Goal: Communication & Community: Answer question/provide support

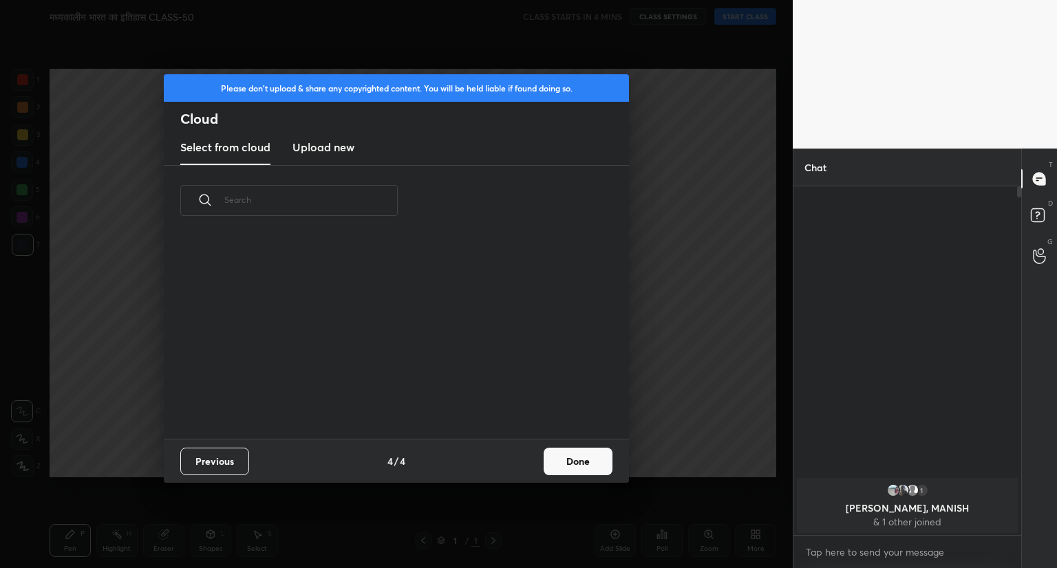
scroll to position [204, 442]
click at [578, 466] on button "Done" at bounding box center [577, 462] width 69 height 28
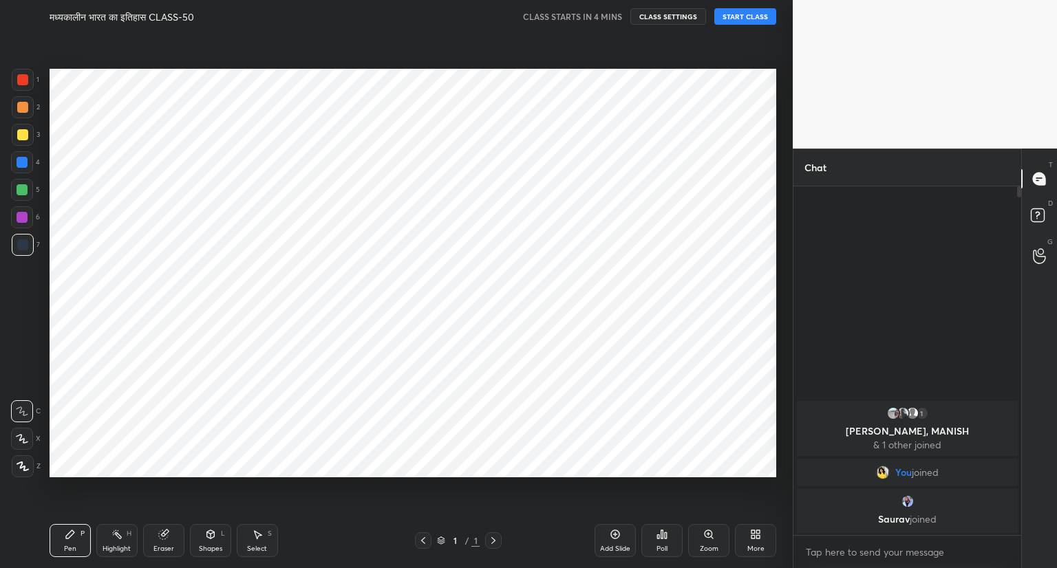
click at [739, 17] on button "START CLASS" at bounding box center [745, 16] width 62 height 17
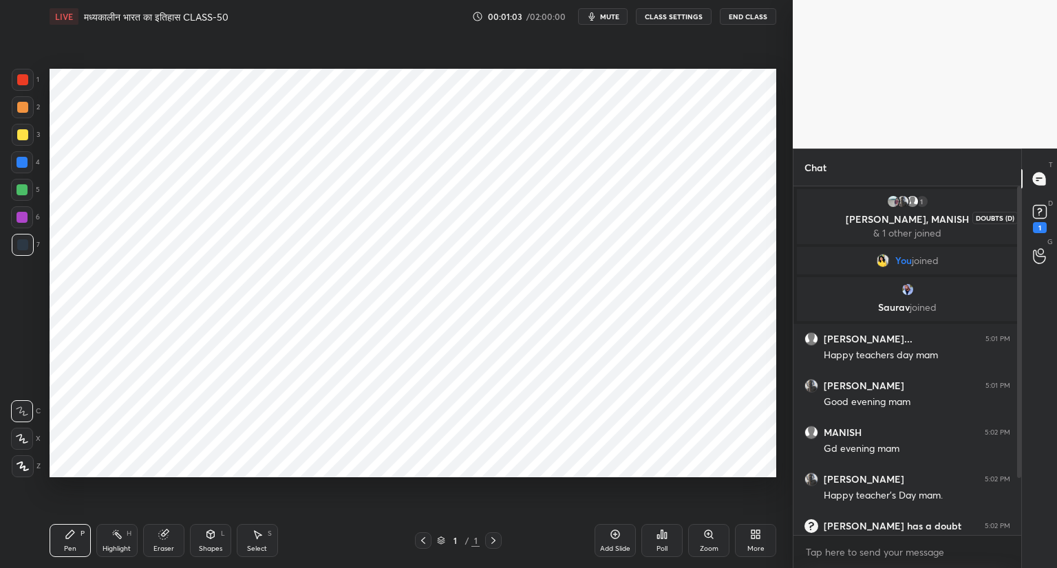
click at [1041, 220] on icon at bounding box center [1039, 212] width 21 height 21
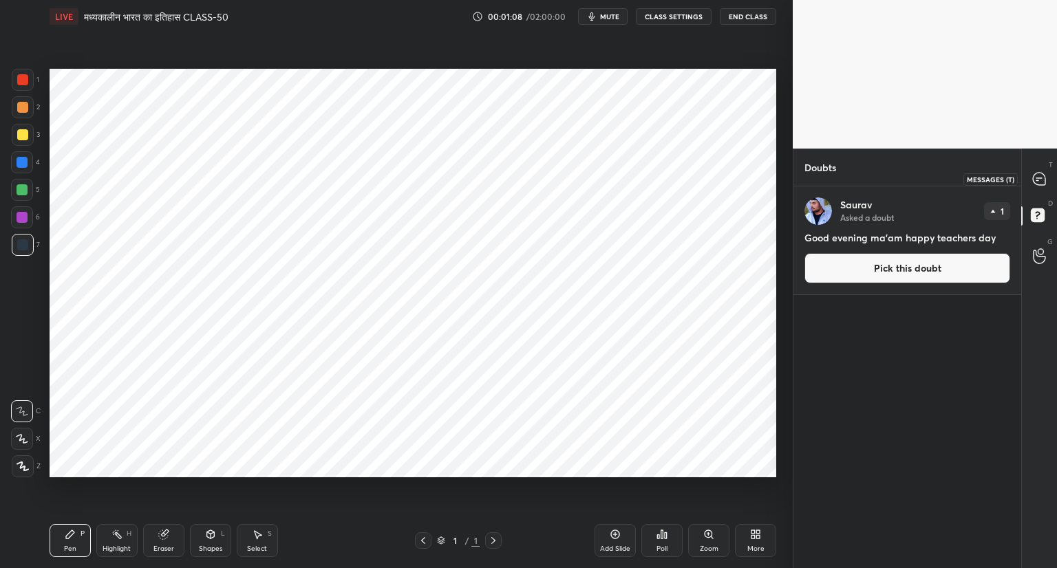
click at [1041, 174] on icon at bounding box center [1038, 179] width 12 height 12
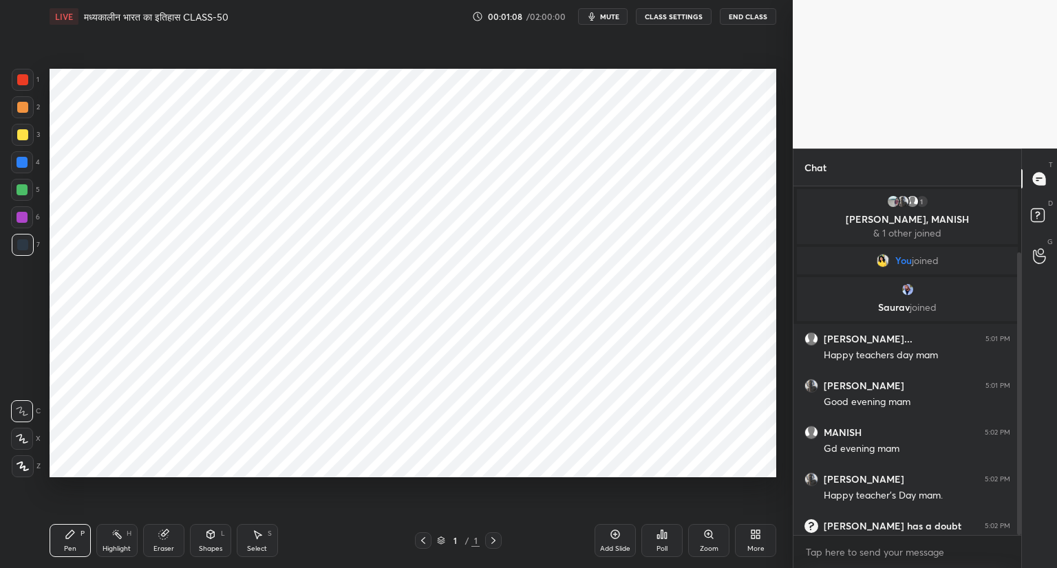
scroll to position [345, 224]
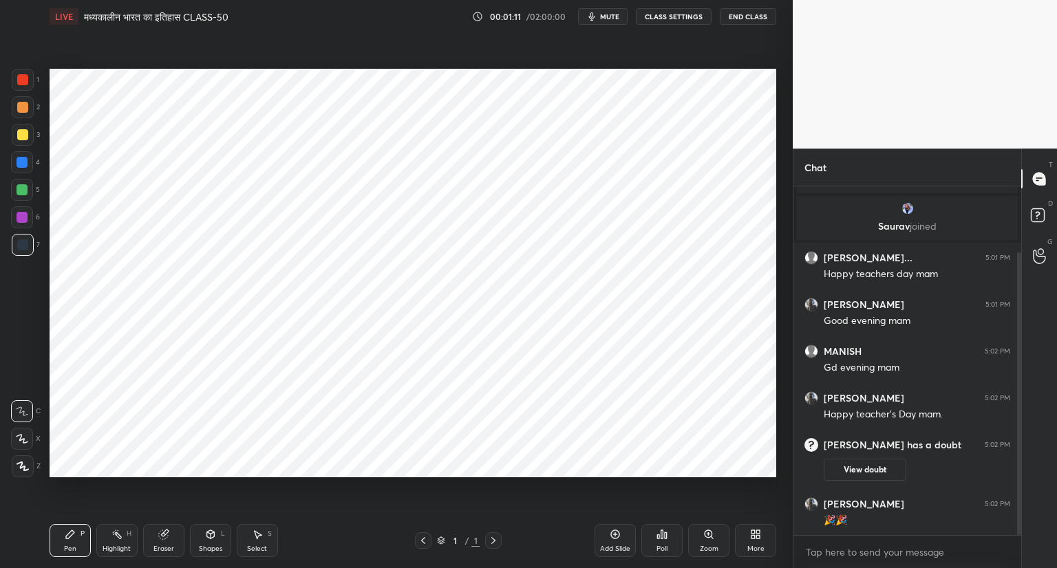
drag, startPoint x: 1021, startPoint y: 490, endPoint x: 1026, endPoint y: 511, distance: 22.0
click at [1026, 511] on div "T Messages (T) D Doubts (D) G Raise Hand (G)" at bounding box center [1039, 359] width 36 height 420
drag, startPoint x: 1019, startPoint y: 512, endPoint x: 1019, endPoint y: 567, distance: 54.3
click at [1019, 567] on div "1 [PERSON_NAME], [PERSON_NAME], MANISH & 1 other joined You joined [PERSON_NAME…" at bounding box center [907, 377] width 228 height 382
drag, startPoint x: 1018, startPoint y: 421, endPoint x: 1046, endPoint y: 530, distance: 112.3
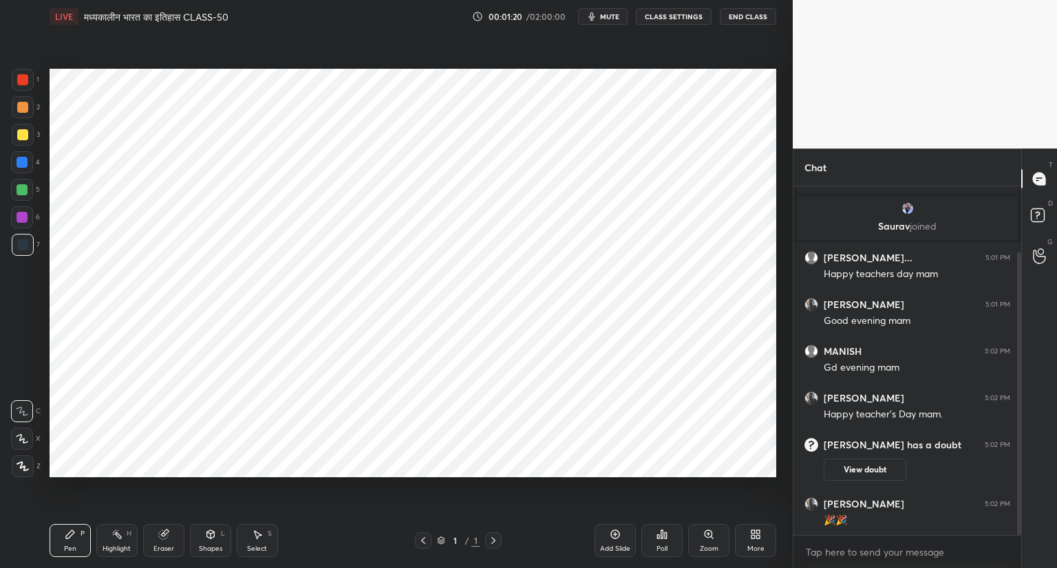
click at [1046, 530] on div "Chat 1 Mehul, [PERSON_NAME], MANISH & 1 other joined You joined [PERSON_NAME] j…" at bounding box center [924, 359] width 264 height 420
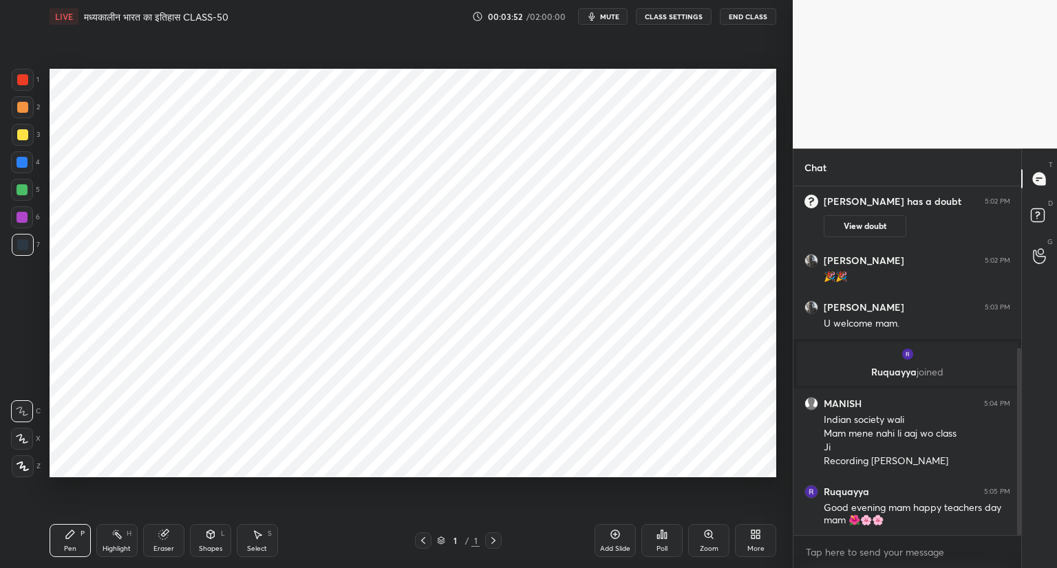
scroll to position [352, 0]
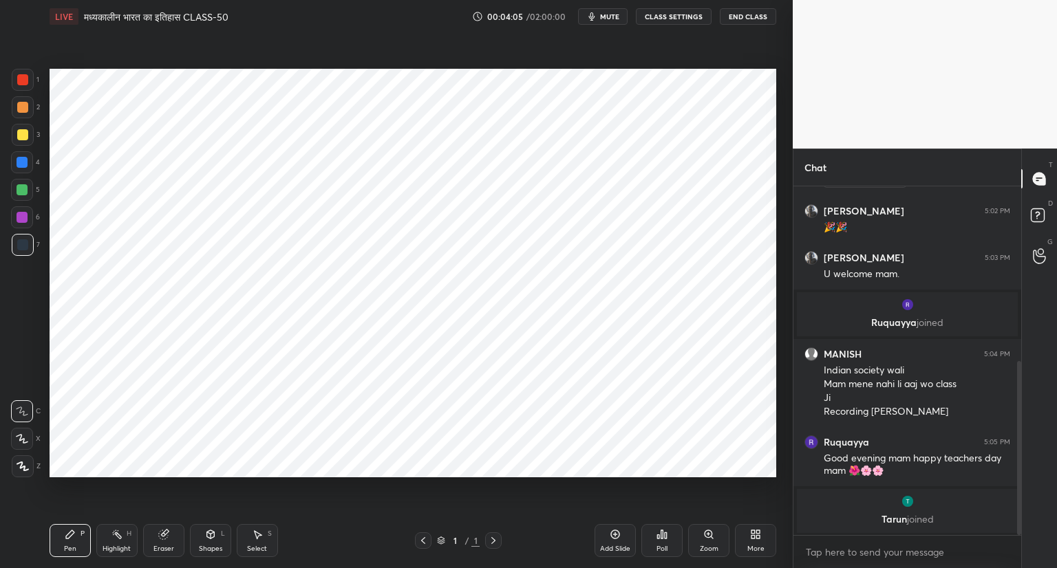
click at [612, 538] on icon at bounding box center [615, 534] width 9 height 9
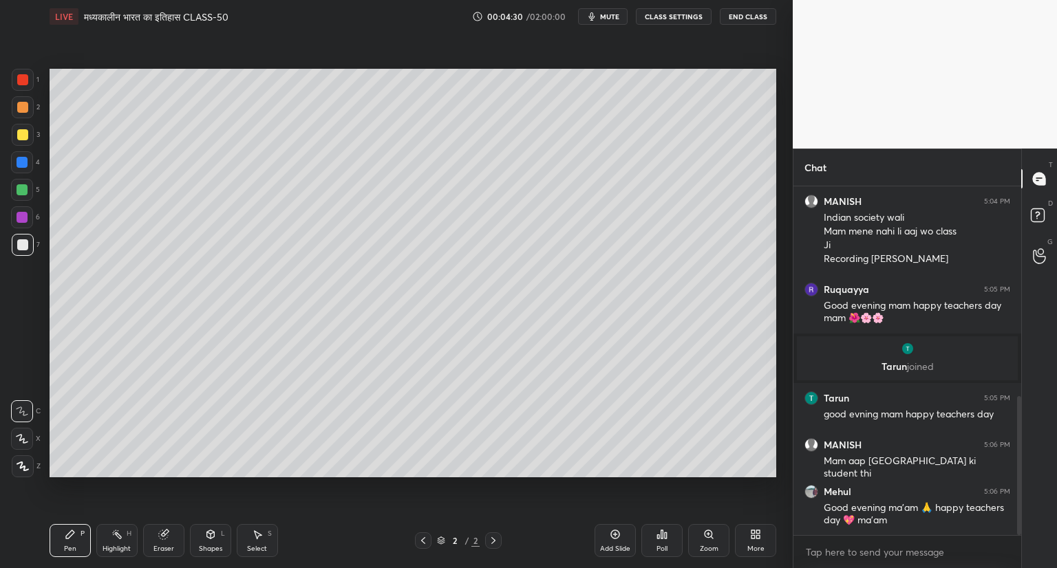
scroll to position [576, 0]
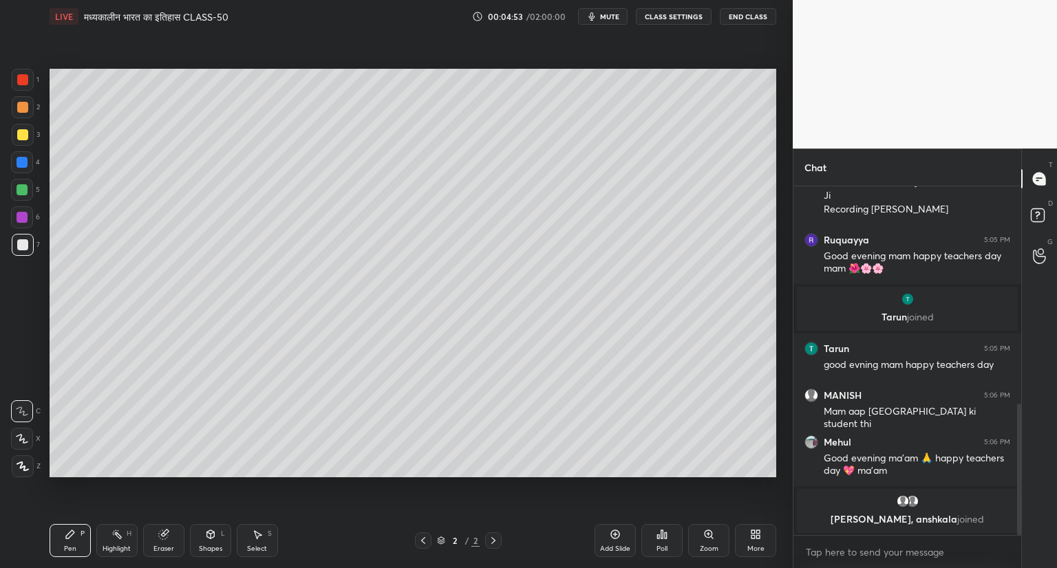
click at [612, 538] on icon at bounding box center [615, 534] width 9 height 9
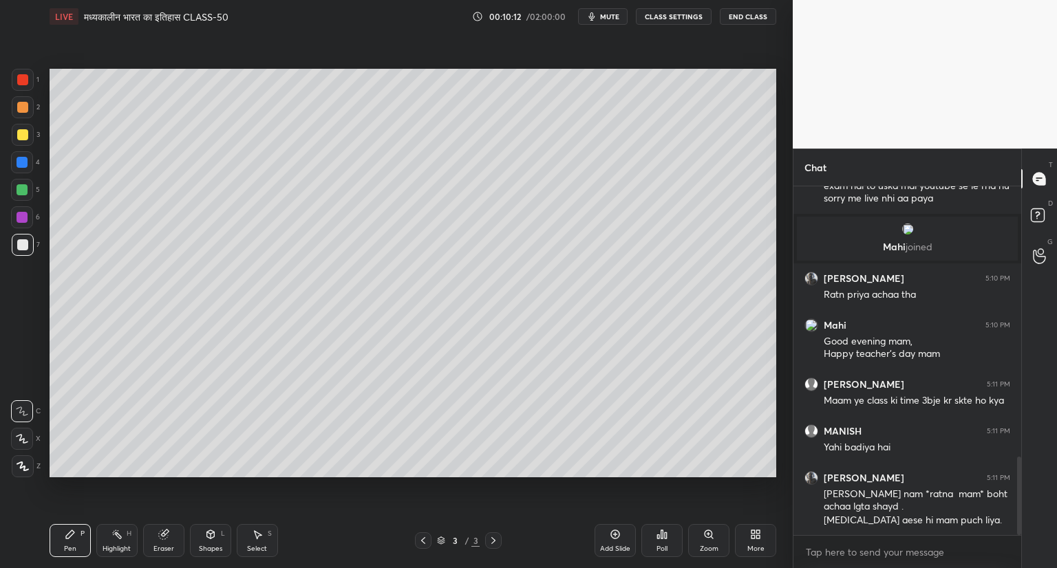
scroll to position [1245, 0]
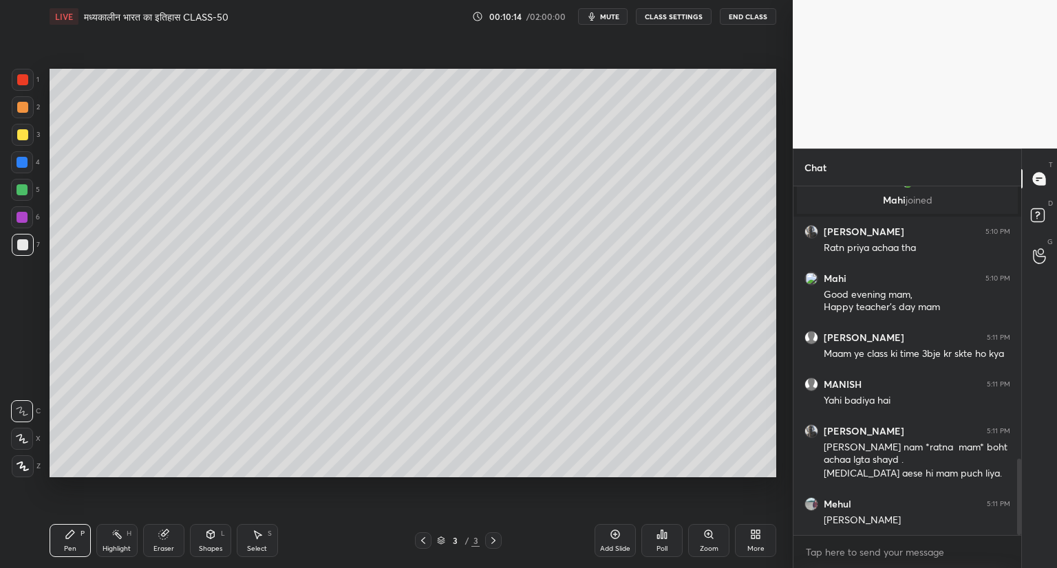
drag, startPoint x: 1018, startPoint y: 482, endPoint x: 1016, endPoint y: 508, distance: 26.2
click at [1017, 508] on div at bounding box center [1019, 497] width 4 height 76
click at [158, 534] on icon at bounding box center [163, 534] width 11 height 11
click at [30, 464] on span "Erase all" at bounding box center [22, 467] width 21 height 10
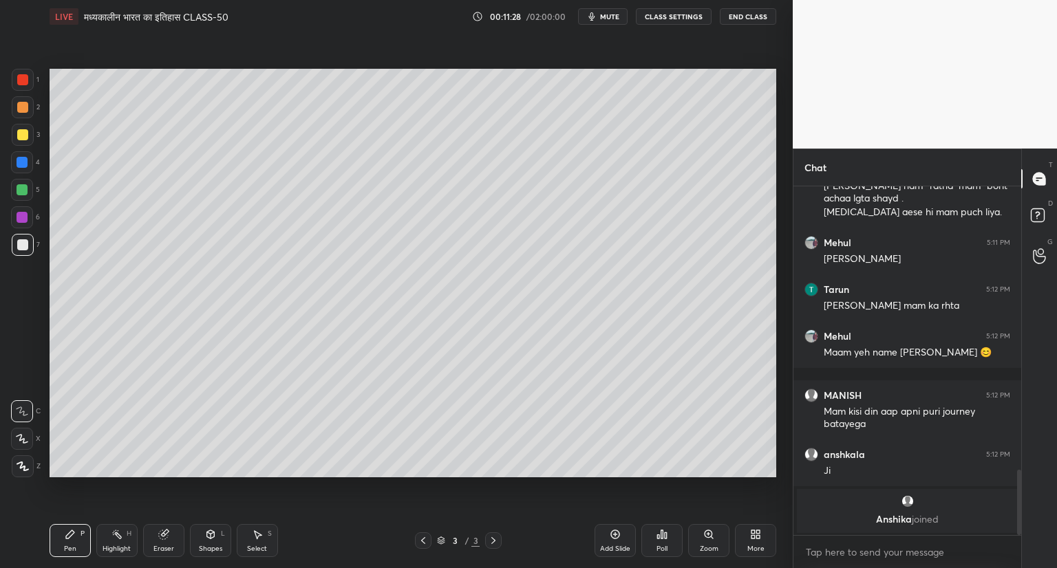
scroll to position [1383, 0]
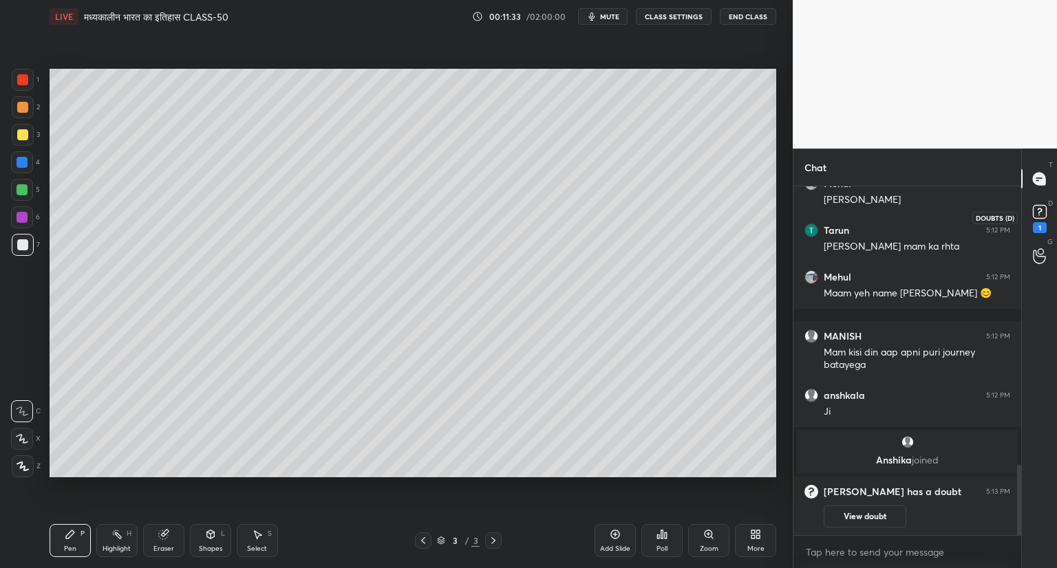
click at [1034, 216] on rect at bounding box center [1038, 212] width 13 height 13
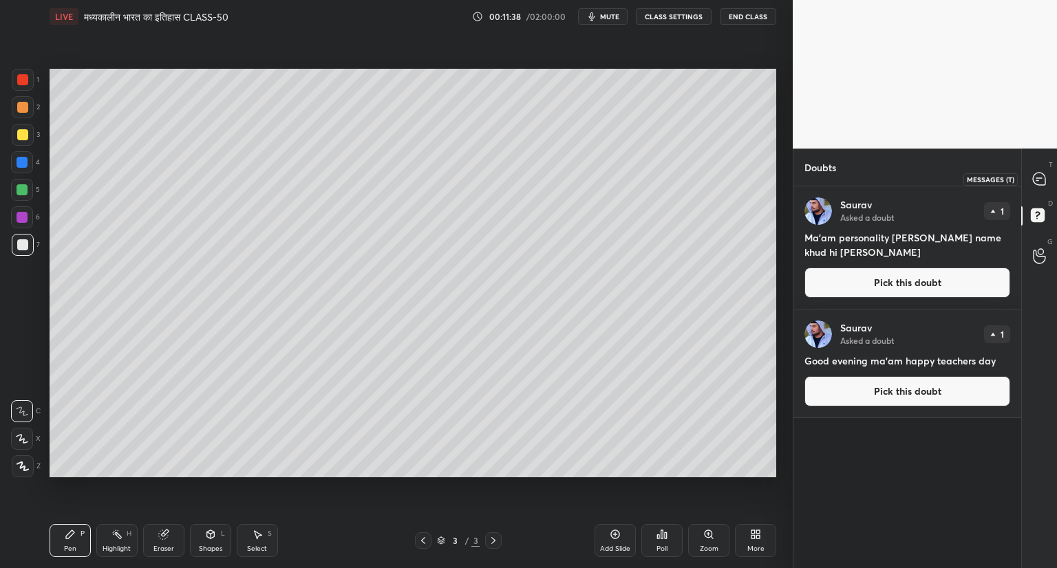
click at [1045, 178] on icon at bounding box center [1038, 179] width 12 height 12
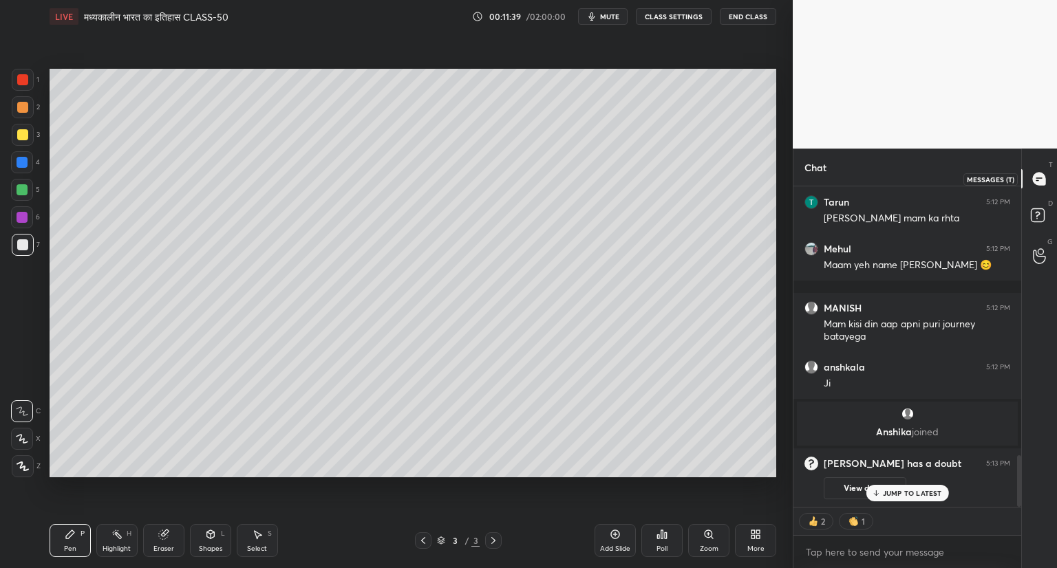
scroll to position [317, 224]
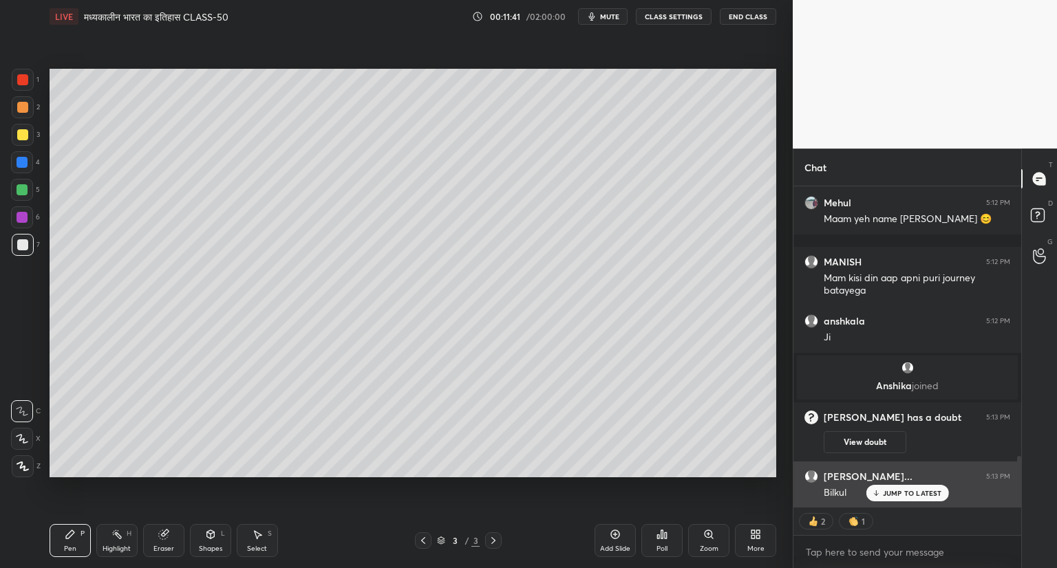
click at [905, 488] on div "JUMP TO LATEST" at bounding box center [906, 493] width 83 height 17
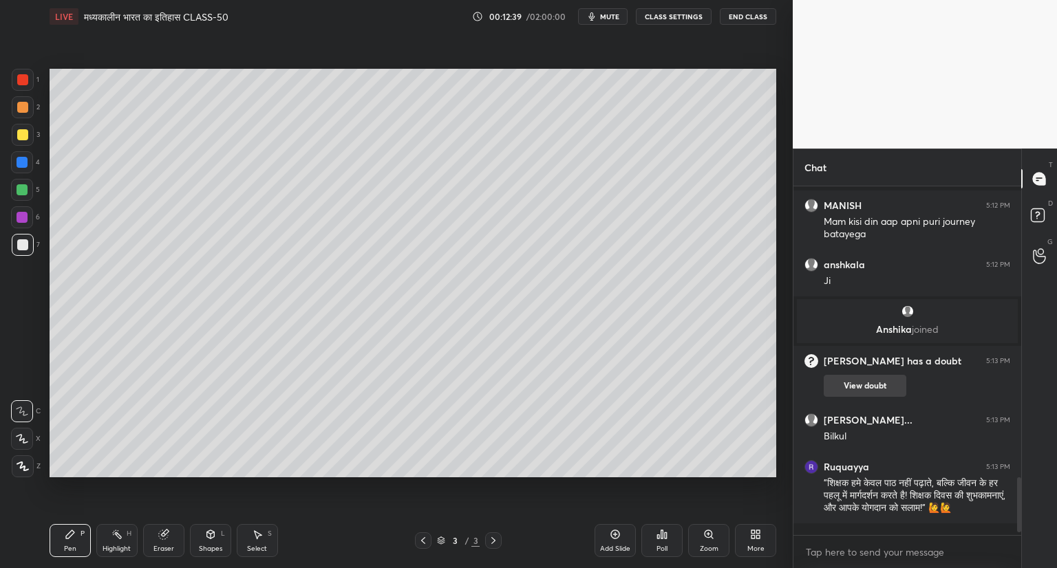
scroll to position [1814, 0]
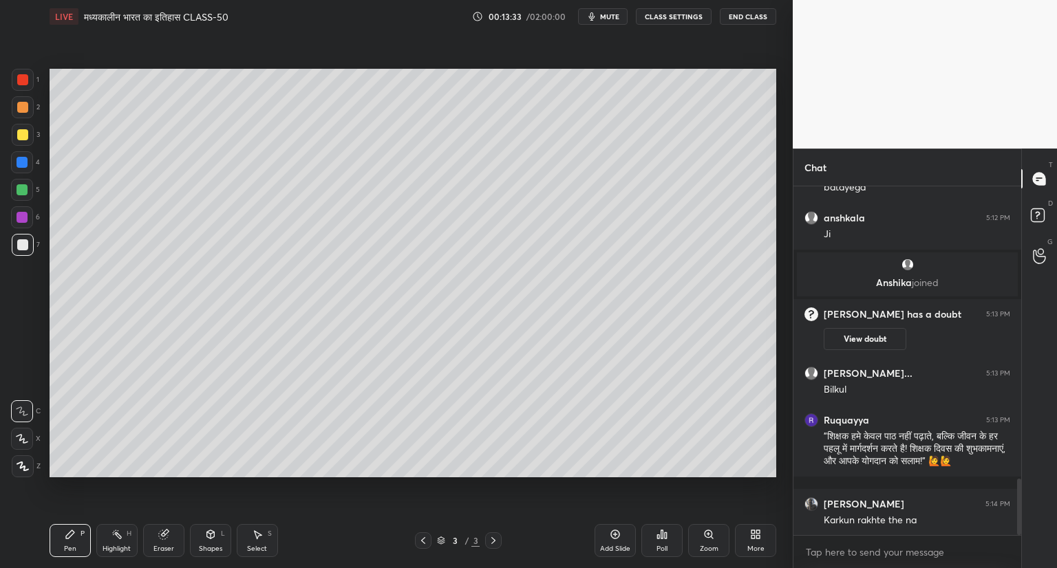
click at [616, 532] on icon at bounding box center [614, 534] width 11 height 11
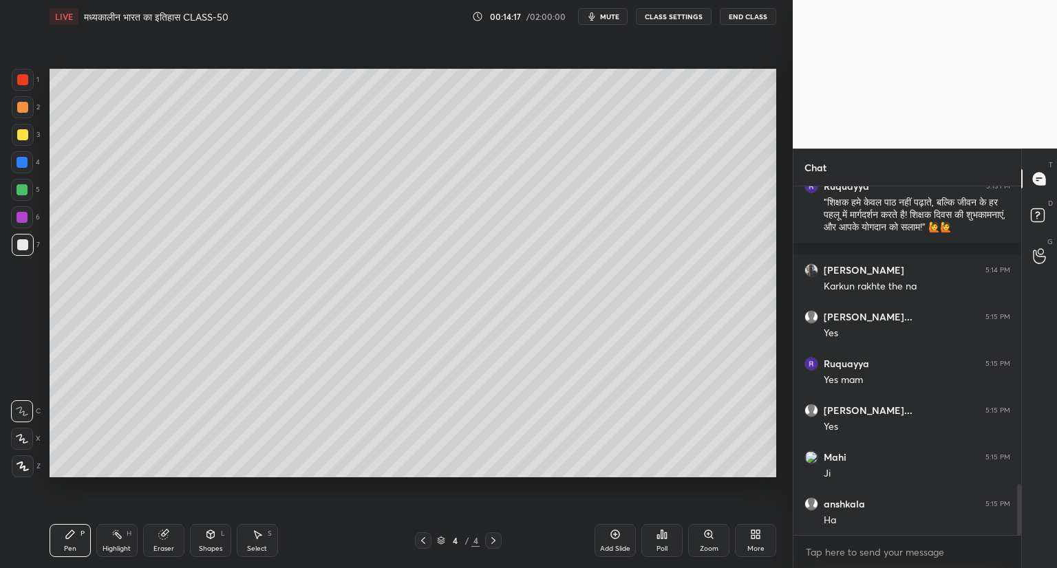
scroll to position [2095, 0]
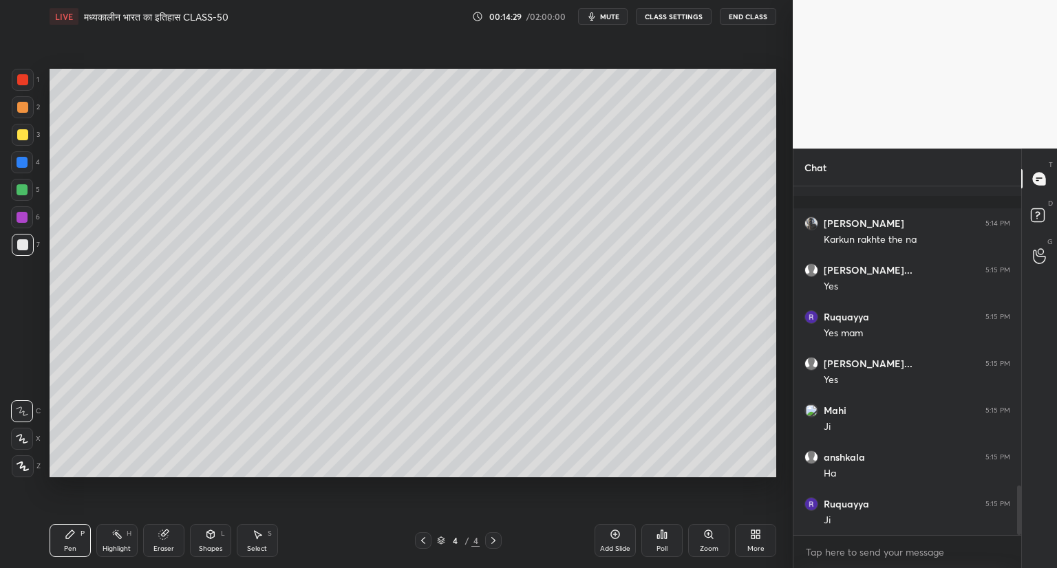
click at [30, 435] on div at bounding box center [22, 439] width 22 height 22
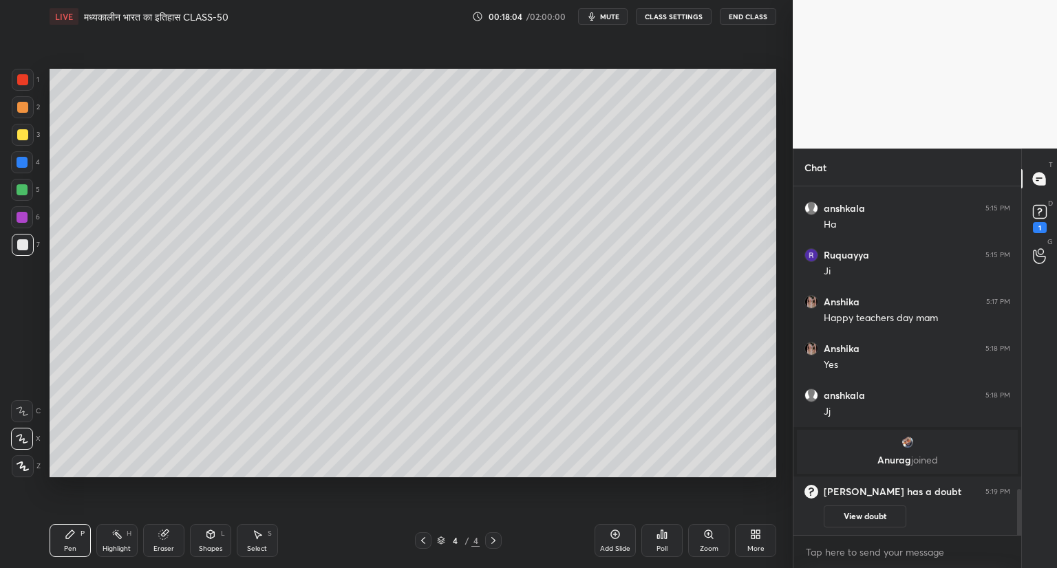
scroll to position [1744, 0]
click at [1046, 207] on icon at bounding box center [1039, 212] width 21 height 21
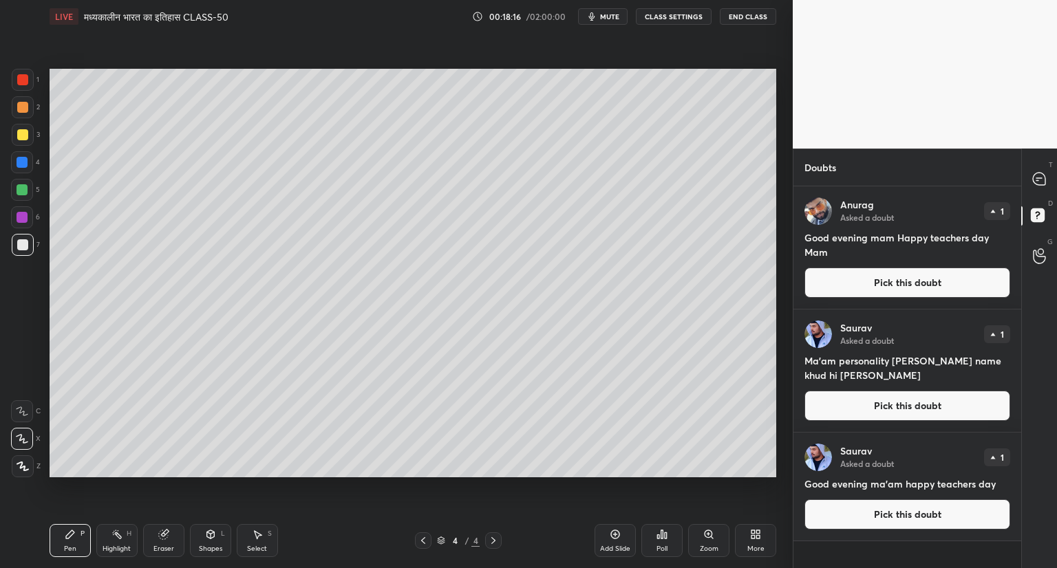
click at [1054, 175] on div "T Messages (T)" at bounding box center [1038, 179] width 35 height 39
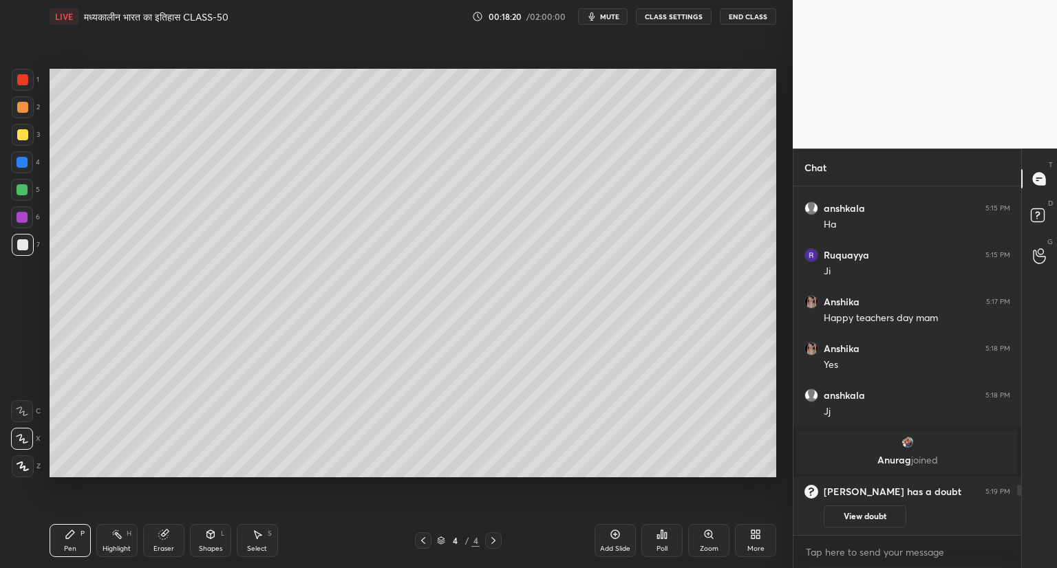
scroll to position [2127, 0]
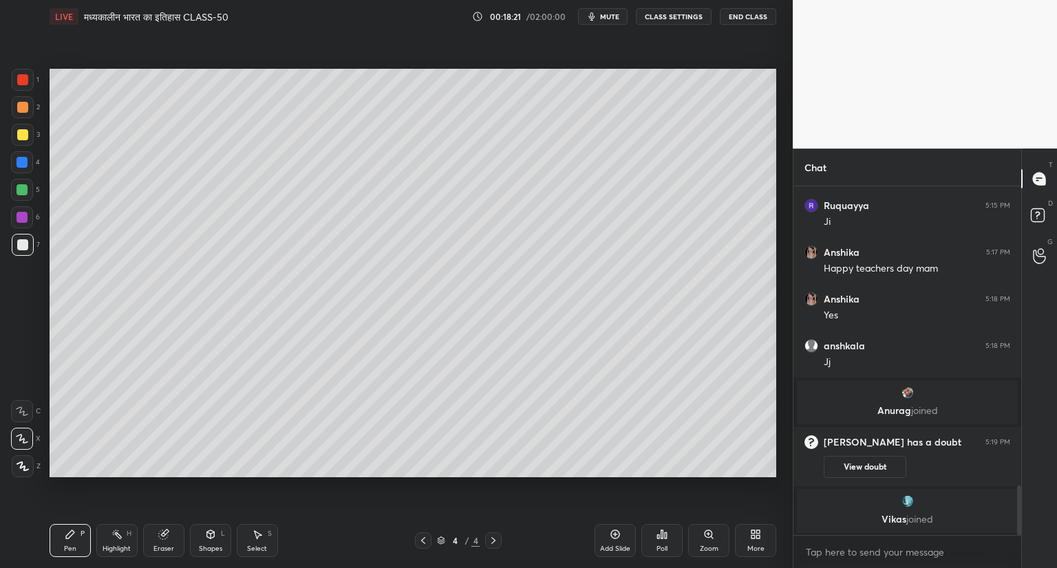
click at [611, 530] on icon at bounding box center [614, 534] width 11 height 11
click at [162, 534] on icon at bounding box center [163, 534] width 9 height 9
click at [74, 534] on icon at bounding box center [70, 534] width 11 height 11
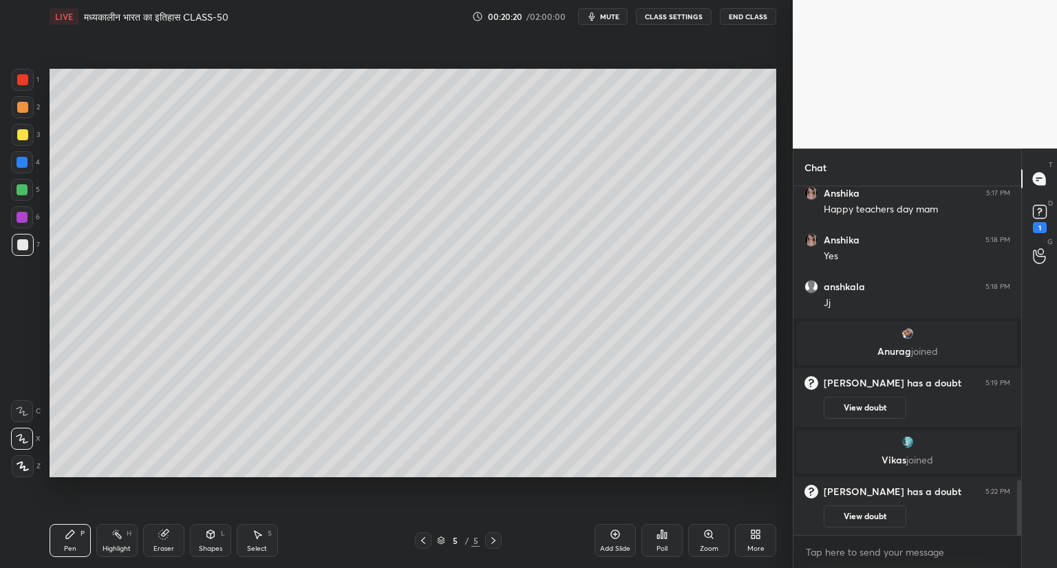
scroll to position [1853, 0]
click at [1042, 216] on rect at bounding box center [1038, 212] width 13 height 13
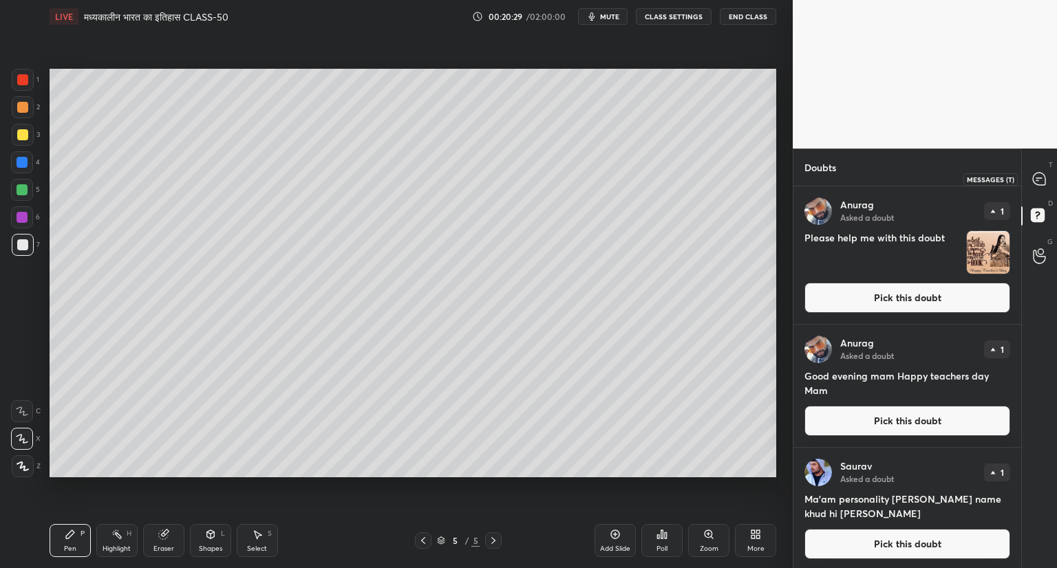
click at [1039, 183] on icon at bounding box center [1038, 179] width 12 height 12
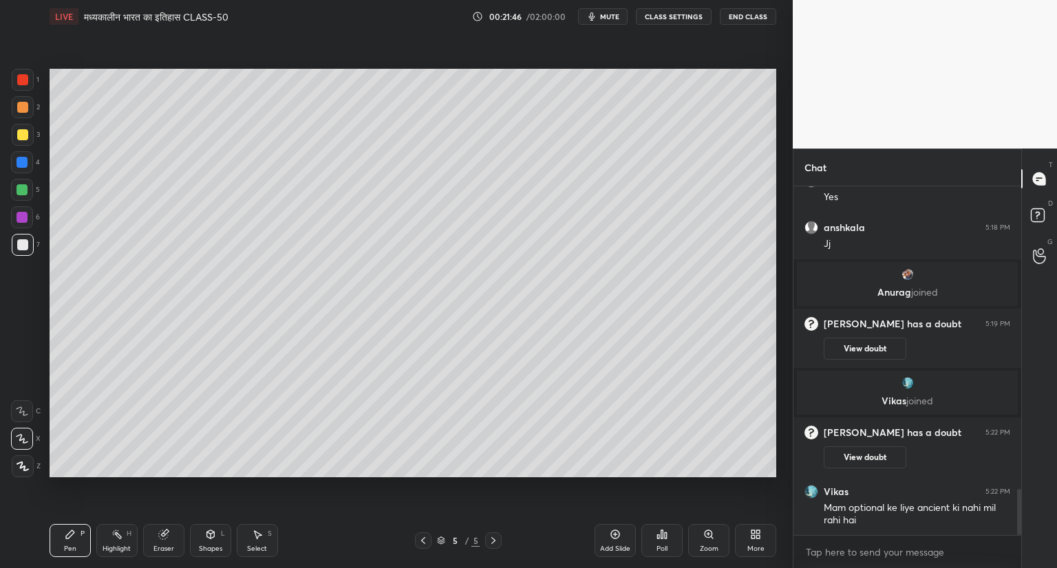
scroll to position [2341, 0]
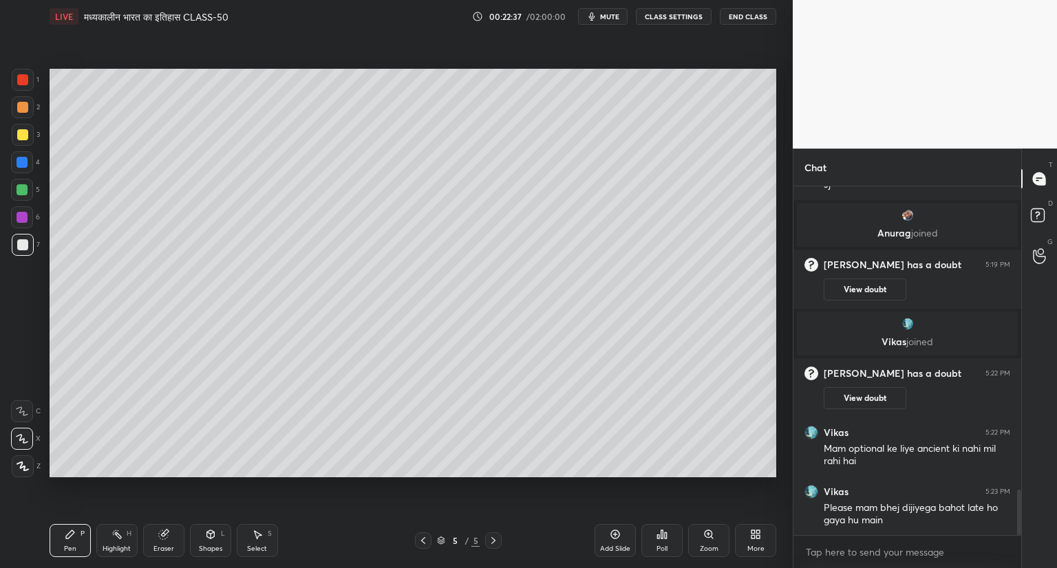
click at [613, 532] on icon at bounding box center [615, 534] width 9 height 9
click at [423, 536] on icon at bounding box center [423, 540] width 11 height 11
click at [490, 537] on icon at bounding box center [493, 540] width 11 height 11
click at [173, 532] on div "Eraser" at bounding box center [163, 540] width 41 height 33
click at [67, 532] on icon at bounding box center [70, 534] width 11 height 11
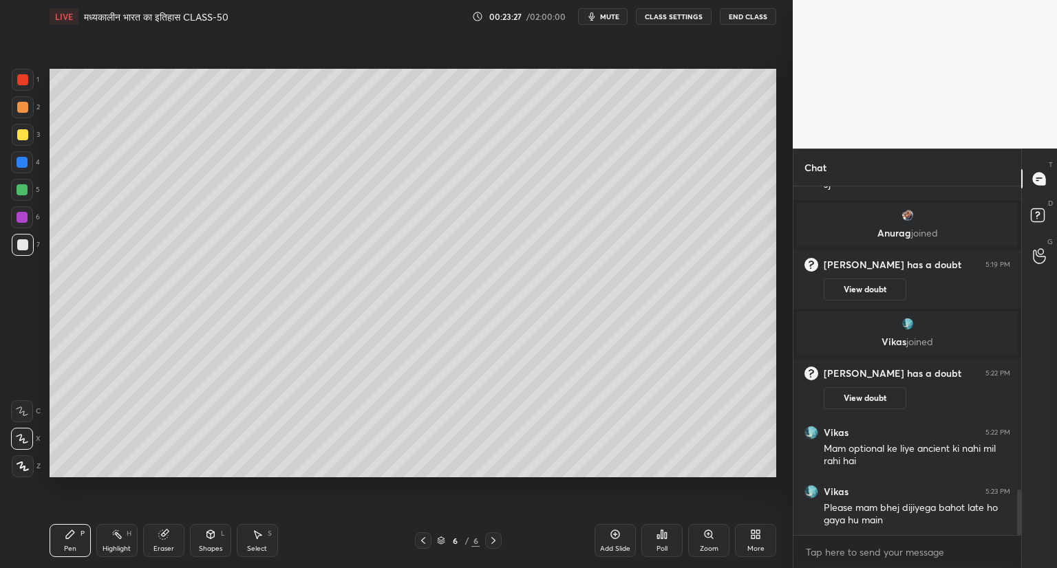
click at [781, 226] on div "Setting up your live class Poll for secs No correct answer Start poll" at bounding box center [412, 273] width 737 height 480
click at [780, 455] on div "Setting up your live class Poll for secs No correct answer Start poll" at bounding box center [412, 273] width 737 height 480
click at [613, 531] on icon at bounding box center [615, 534] width 9 height 9
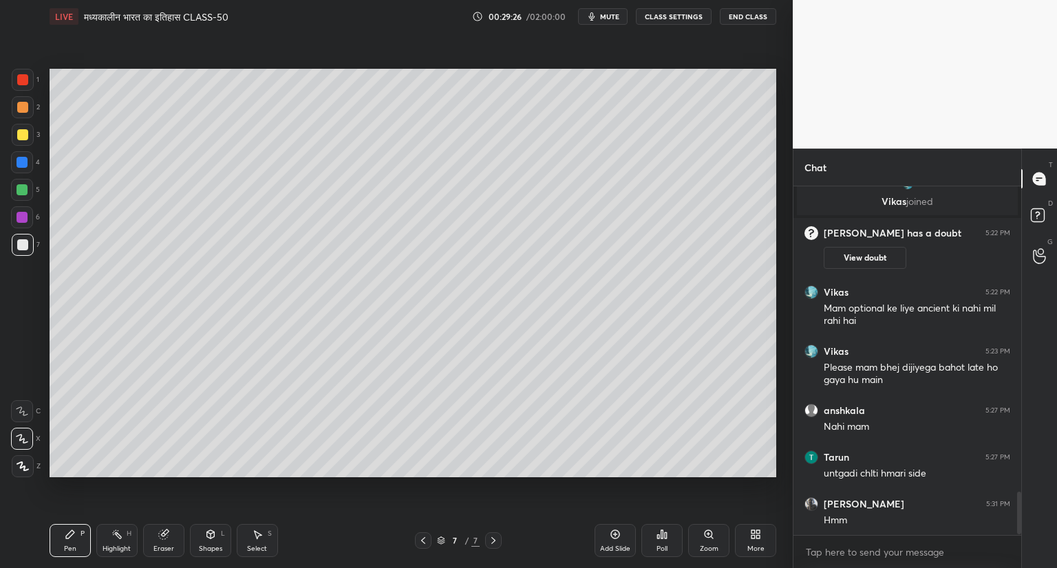
scroll to position [2528, 0]
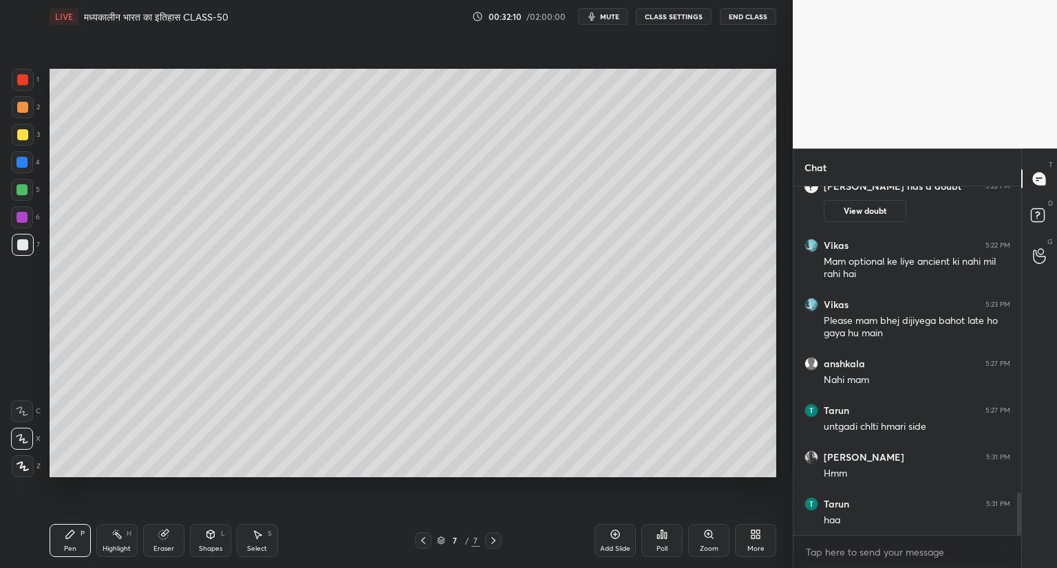
click at [616, 533] on icon at bounding box center [614, 534] width 11 height 11
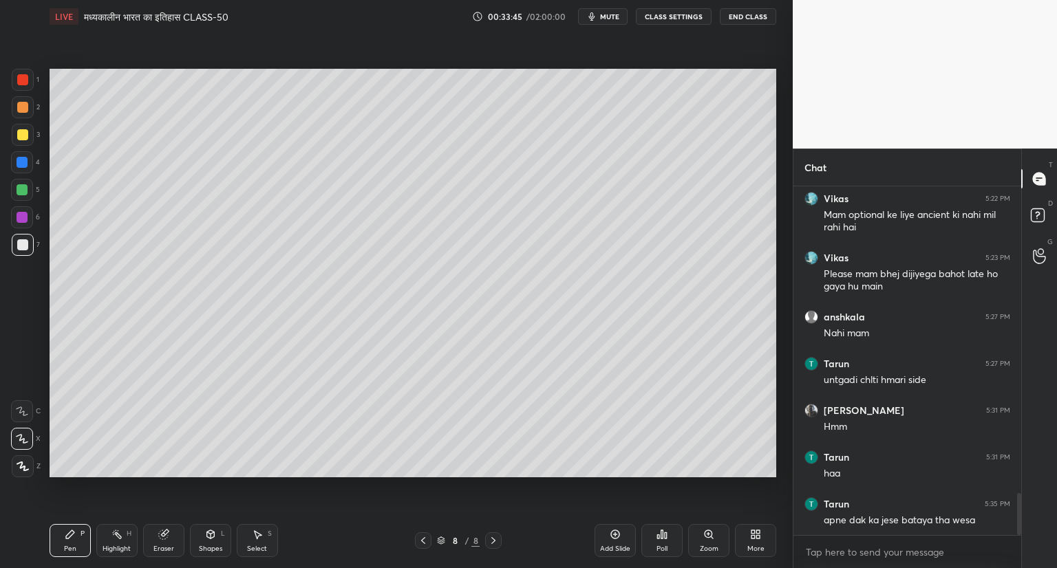
click at [614, 532] on icon at bounding box center [614, 534] width 11 height 11
click at [25, 79] on div at bounding box center [22, 79] width 11 height 11
click at [23, 246] on div at bounding box center [22, 244] width 11 height 11
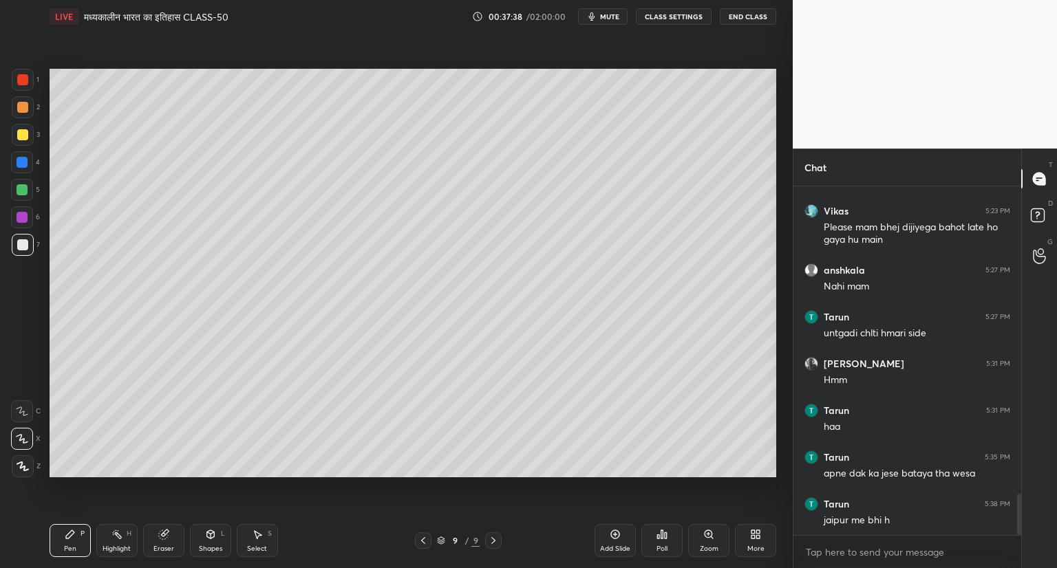
click at [426, 537] on icon at bounding box center [423, 540] width 11 height 11
click at [427, 537] on icon at bounding box center [423, 540] width 11 height 11
click at [424, 538] on icon at bounding box center [423, 540] width 4 height 7
click at [425, 537] on icon at bounding box center [423, 540] width 11 height 11
click at [426, 537] on icon at bounding box center [423, 540] width 11 height 11
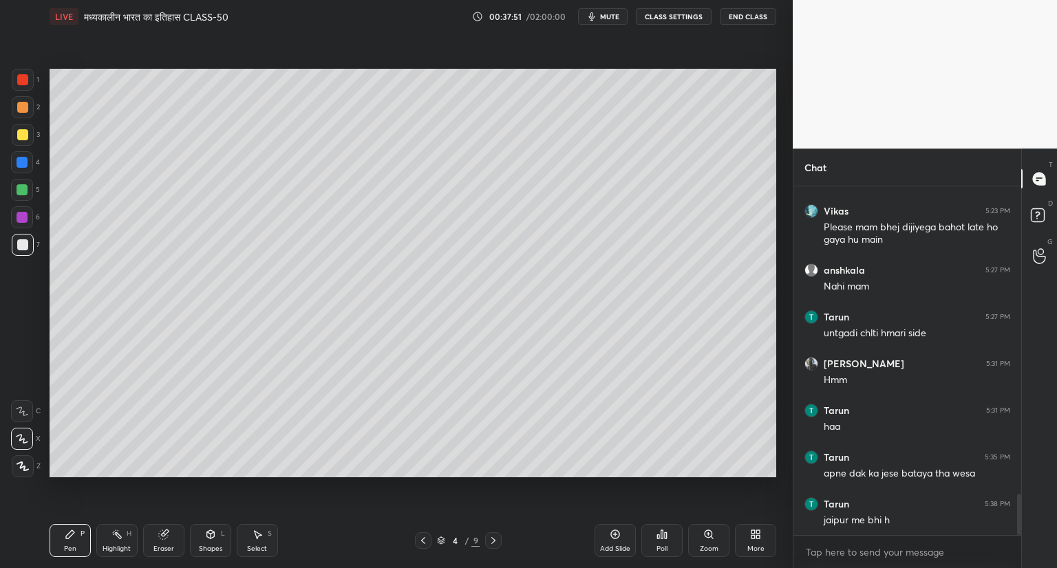
click at [492, 539] on icon at bounding box center [493, 540] width 4 height 7
click at [492, 540] on icon at bounding box center [493, 540] width 11 height 11
click at [495, 540] on icon at bounding box center [493, 540] width 11 height 11
click at [493, 534] on div at bounding box center [493, 540] width 17 height 17
click at [498, 534] on div at bounding box center [493, 540] width 17 height 17
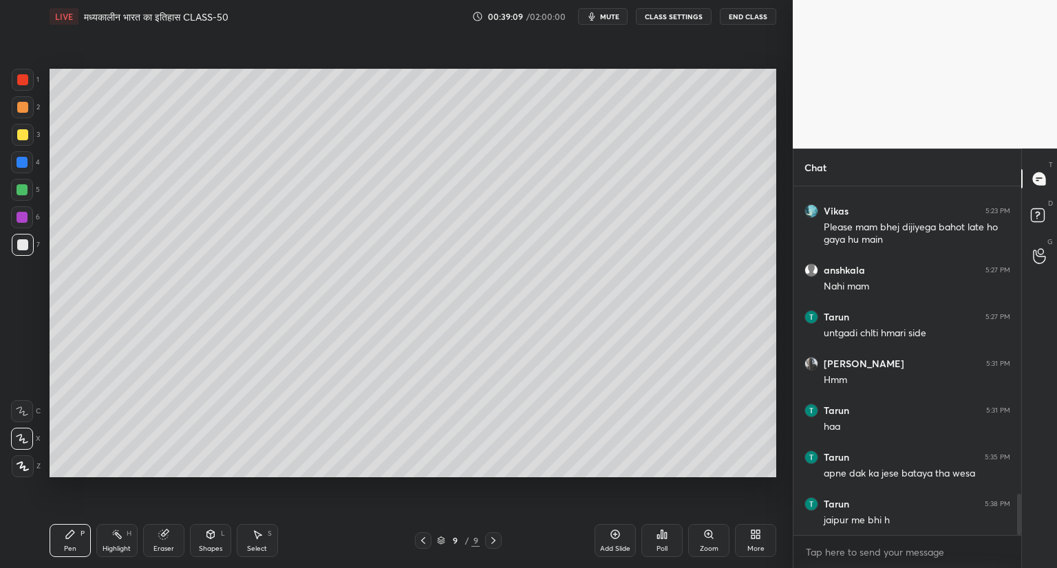
click at [611, 530] on icon at bounding box center [614, 534] width 11 height 11
click at [161, 538] on icon at bounding box center [163, 534] width 9 height 9
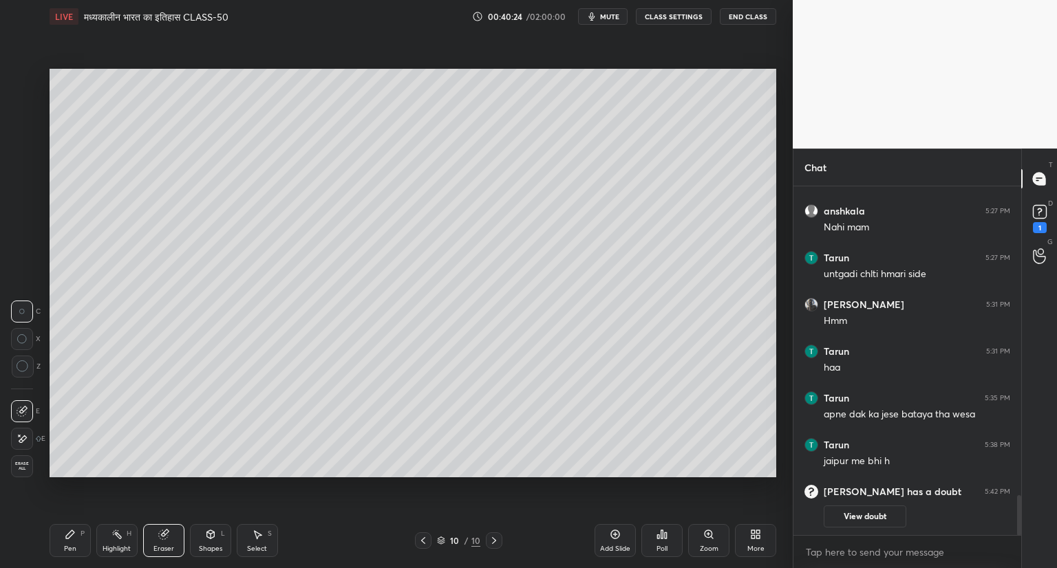
click at [73, 537] on icon at bounding box center [70, 534] width 11 height 11
click at [1037, 214] on rect at bounding box center [1038, 212] width 13 height 13
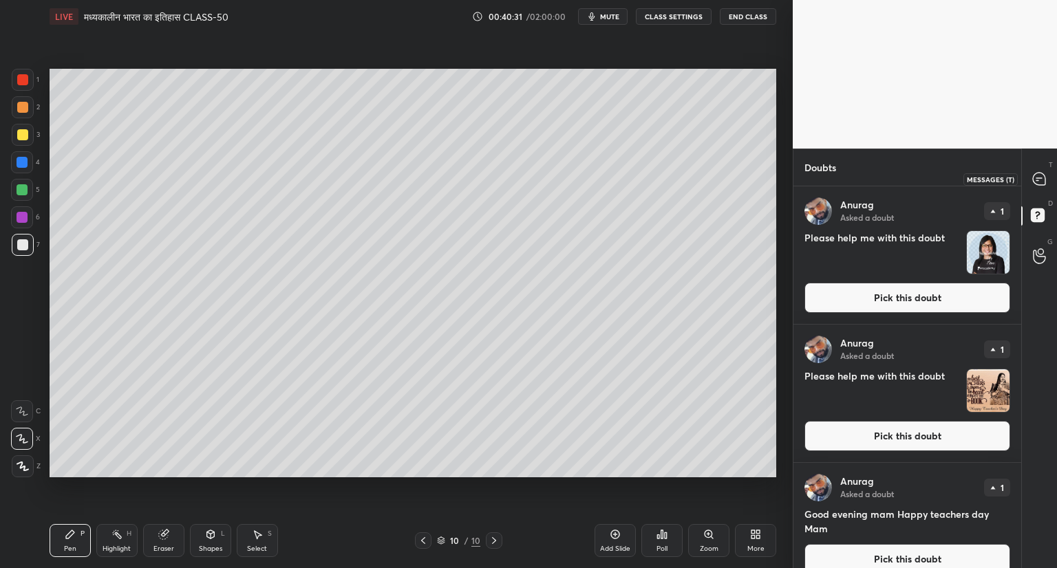
click at [1043, 179] on icon at bounding box center [1038, 179] width 12 height 12
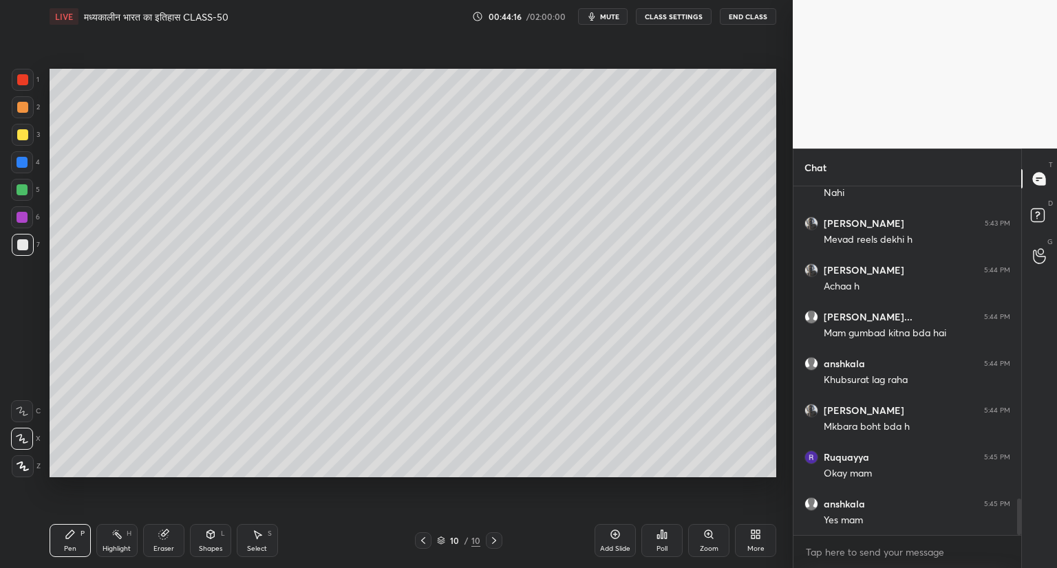
scroll to position [2981, 0]
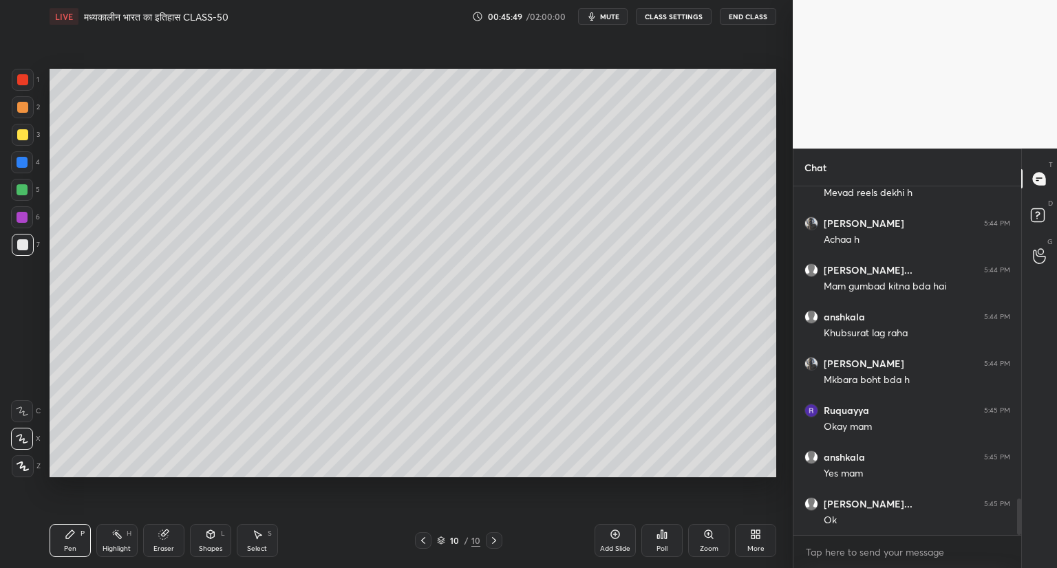
click at [608, 534] on div "Add Slide" at bounding box center [614, 540] width 41 height 33
click at [163, 532] on icon at bounding box center [163, 534] width 9 height 9
click at [25, 367] on icon at bounding box center [23, 366] width 12 height 12
click at [76, 532] on div "Pen P" at bounding box center [70, 540] width 41 height 33
click at [611, 532] on icon at bounding box center [615, 534] width 9 height 9
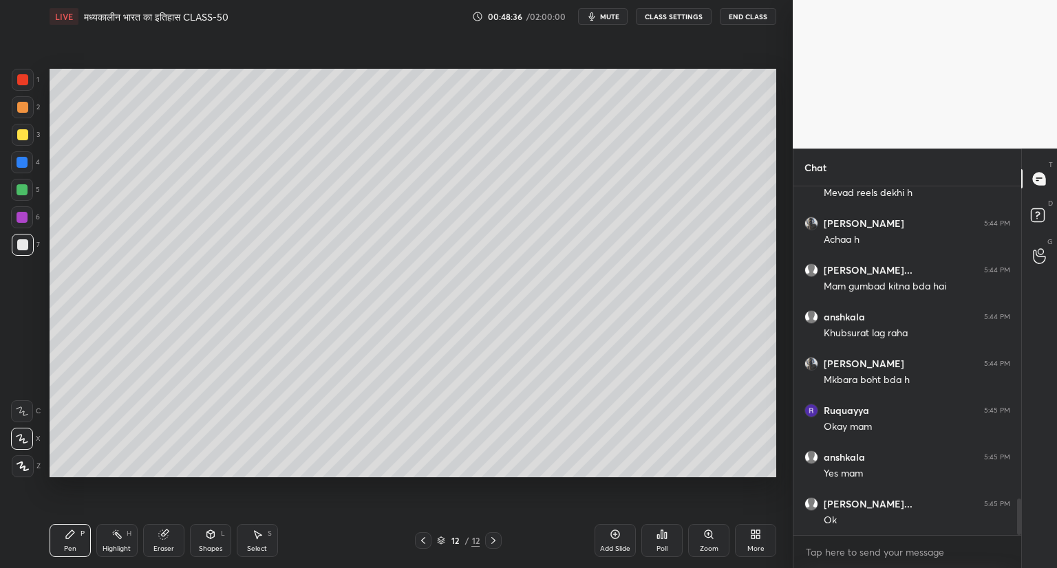
click at [490, 539] on icon at bounding box center [493, 540] width 11 height 11
click at [419, 540] on icon at bounding box center [423, 540] width 11 height 11
click at [421, 540] on icon at bounding box center [423, 540] width 11 height 11
click at [492, 537] on icon at bounding box center [493, 540] width 11 height 11
click at [492, 538] on icon at bounding box center [493, 540] width 11 height 11
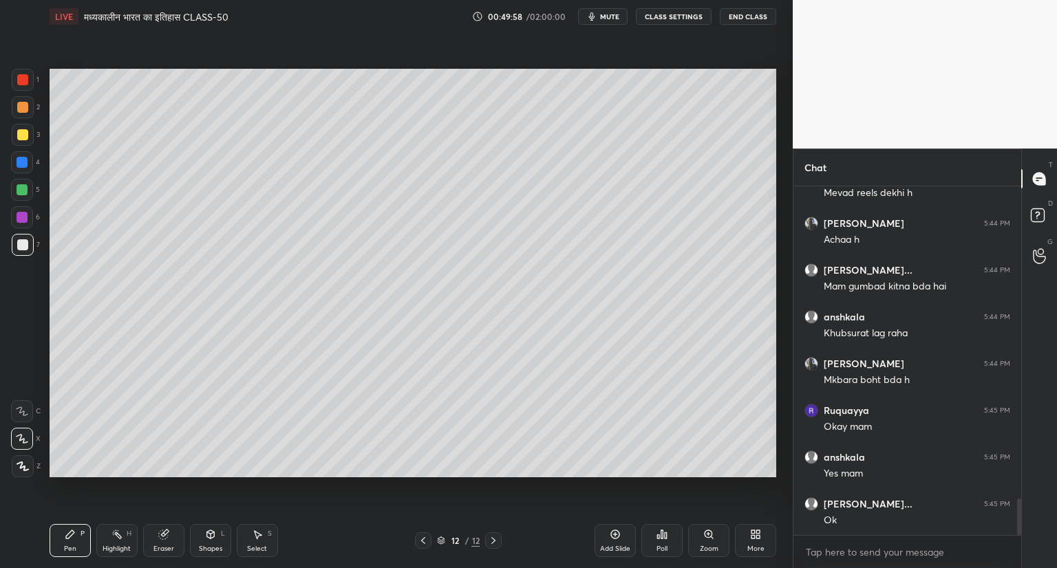
click at [172, 534] on div "Eraser" at bounding box center [163, 540] width 41 height 33
click at [57, 528] on div "Pen P" at bounding box center [70, 540] width 41 height 33
click at [607, 523] on div "Add Slide Poll Zoom More" at bounding box center [685, 540] width 182 height 77
click at [611, 529] on icon at bounding box center [614, 534] width 11 height 11
click at [614, 537] on icon at bounding box center [614, 534] width 11 height 11
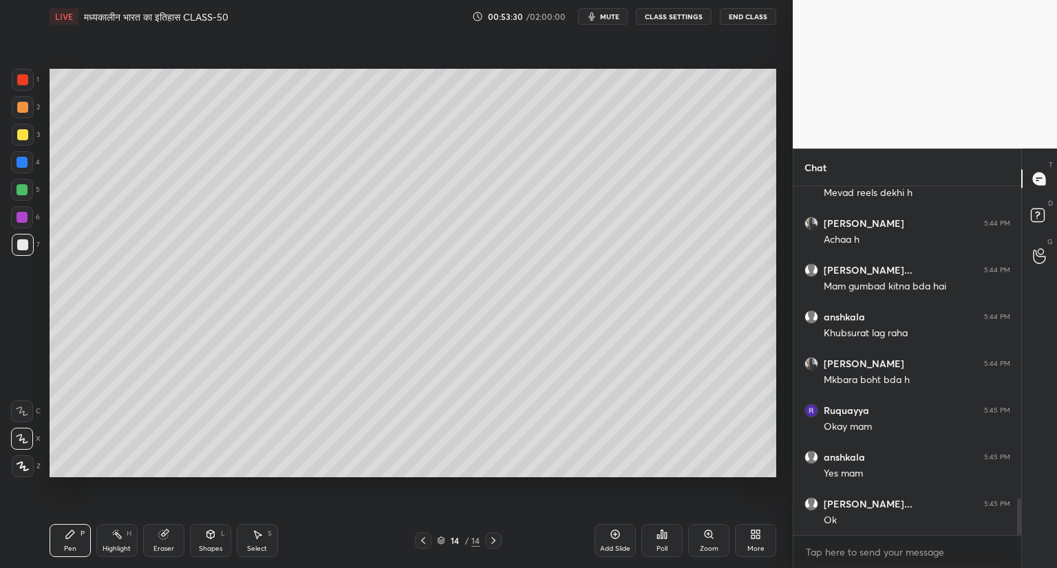
click at [422, 537] on icon at bounding box center [423, 540] width 11 height 11
click at [488, 539] on icon at bounding box center [493, 540] width 11 height 11
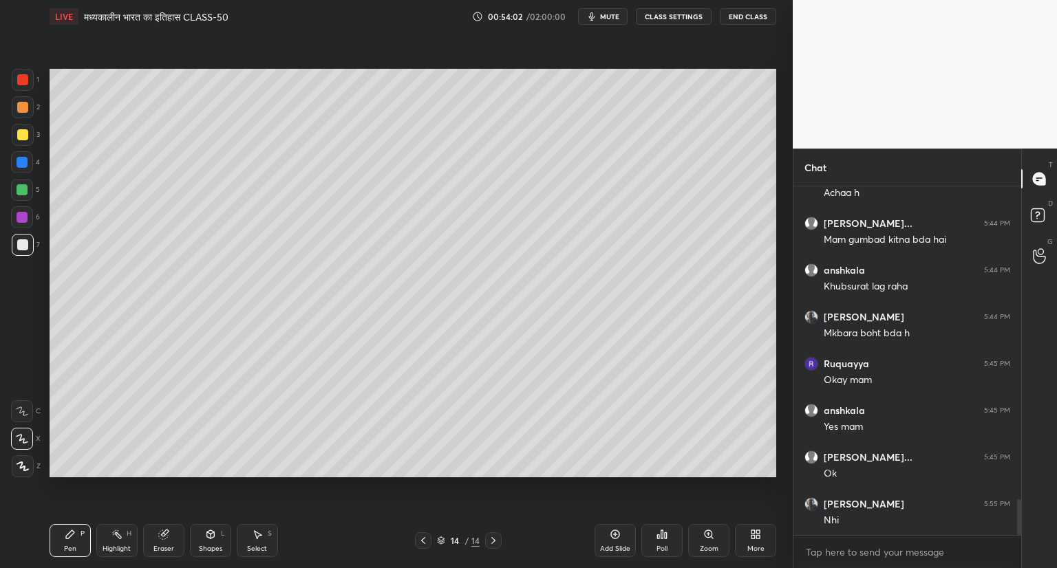
scroll to position [3075, 0]
click at [166, 538] on icon at bounding box center [163, 534] width 9 height 9
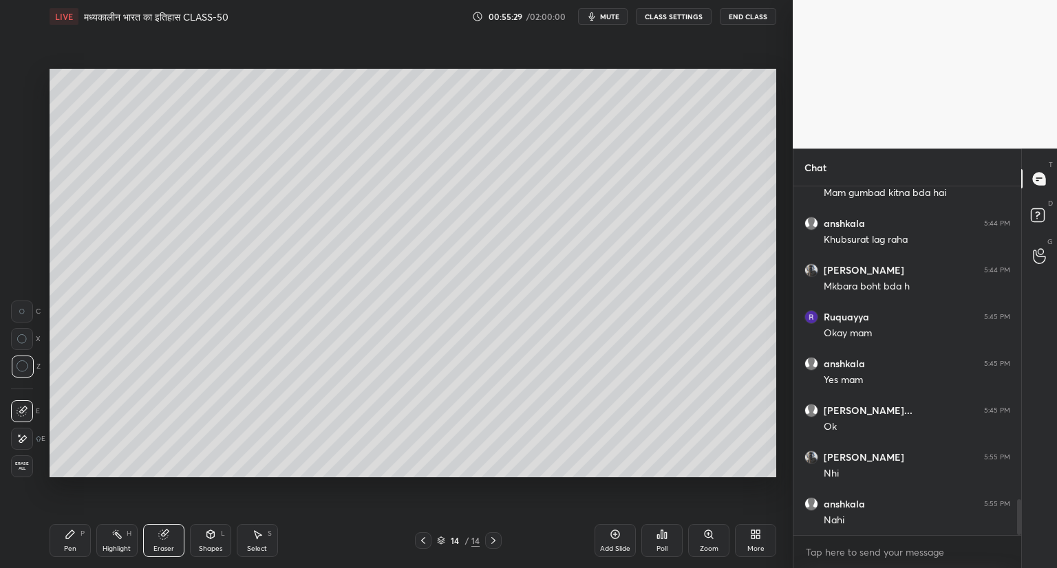
click at [74, 544] on div "Pen P" at bounding box center [70, 540] width 41 height 33
click at [616, 534] on icon at bounding box center [615, 534] width 4 height 4
click at [611, 534] on icon at bounding box center [615, 534] width 9 height 9
click at [163, 533] on icon at bounding box center [163, 534] width 9 height 9
click at [65, 540] on icon at bounding box center [70, 534] width 11 height 11
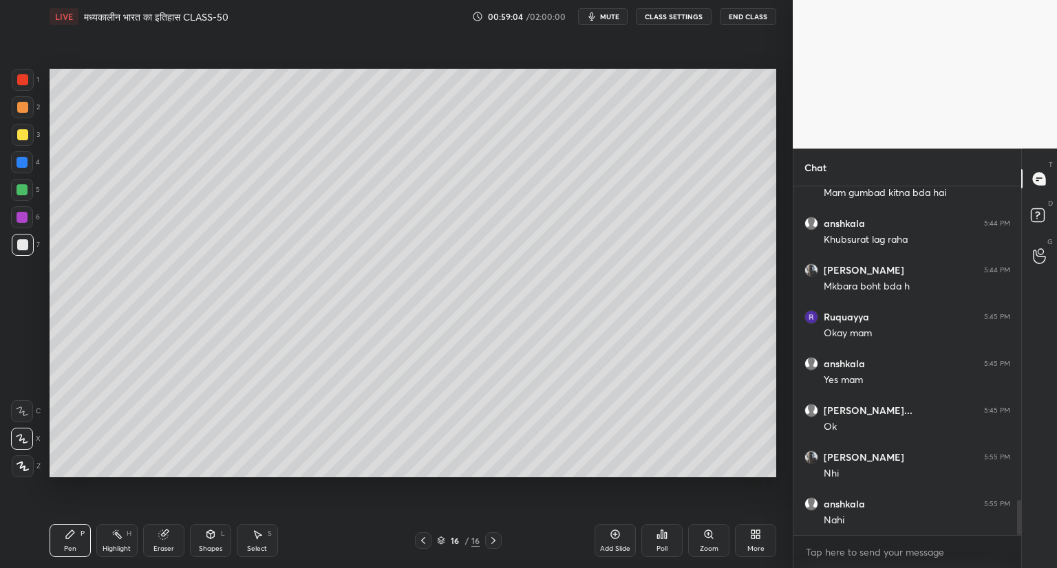
scroll to position [3121, 0]
click at [618, 535] on icon at bounding box center [614, 534] width 11 height 11
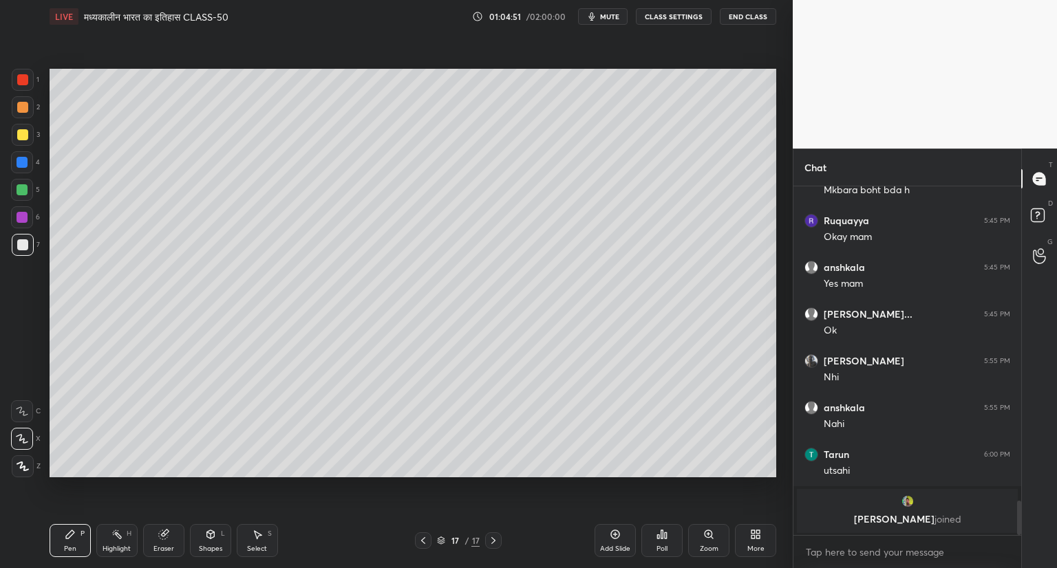
click at [609, 532] on icon at bounding box center [614, 534] width 11 height 11
click at [1033, 215] on rect at bounding box center [1036, 215] width 13 height 13
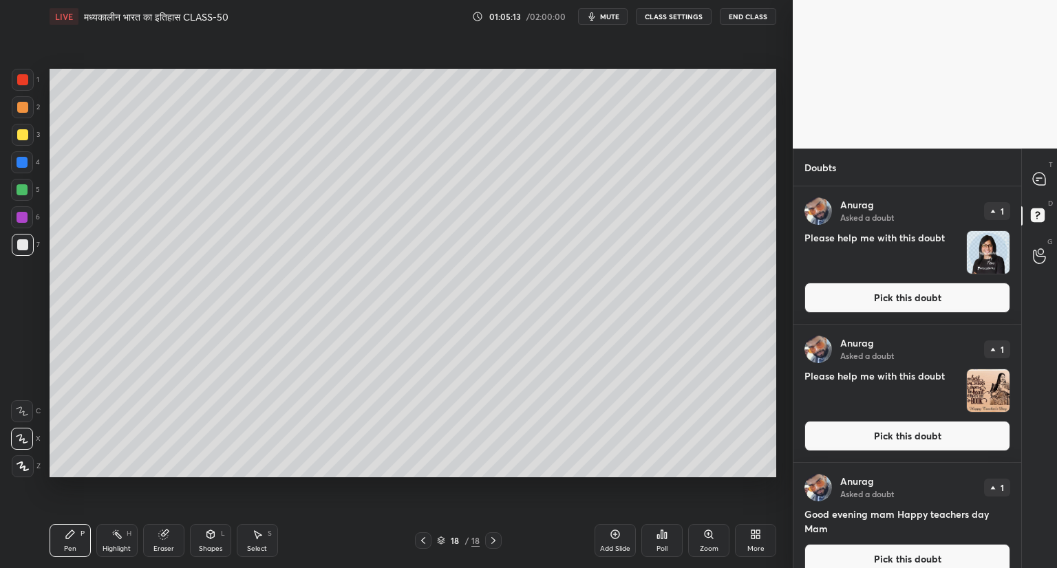
click at [881, 295] on button "Pick this doubt" at bounding box center [907, 298] width 206 height 30
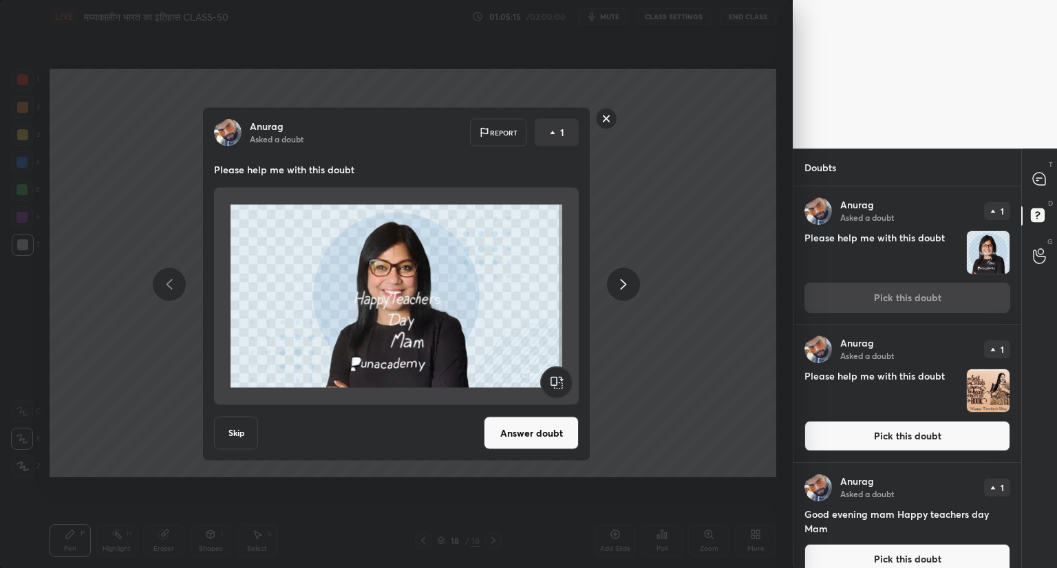
click at [556, 430] on button "Answer doubt" at bounding box center [531, 433] width 95 height 33
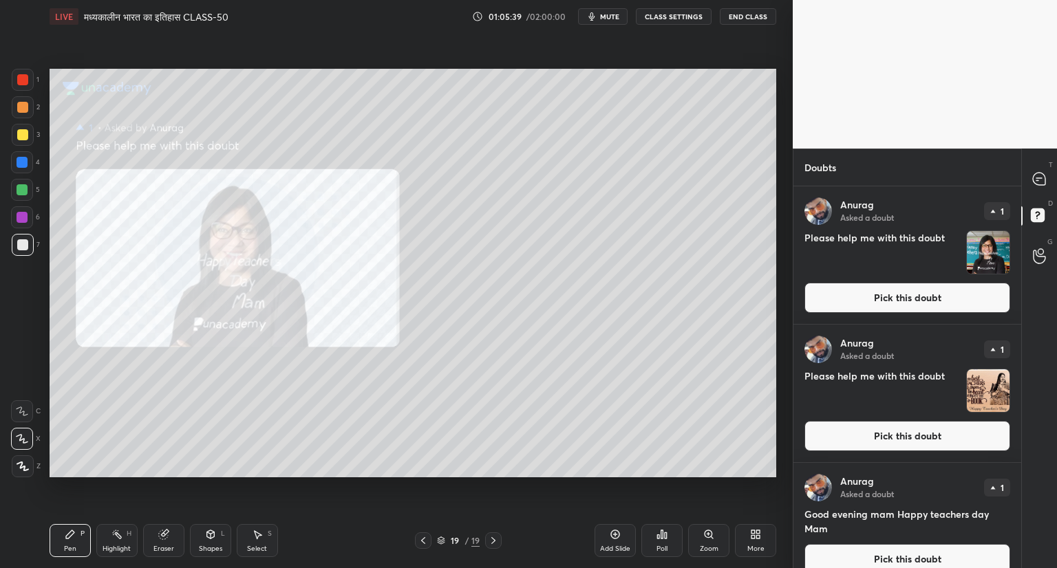
click at [865, 431] on button "Pick this doubt" at bounding box center [907, 436] width 206 height 30
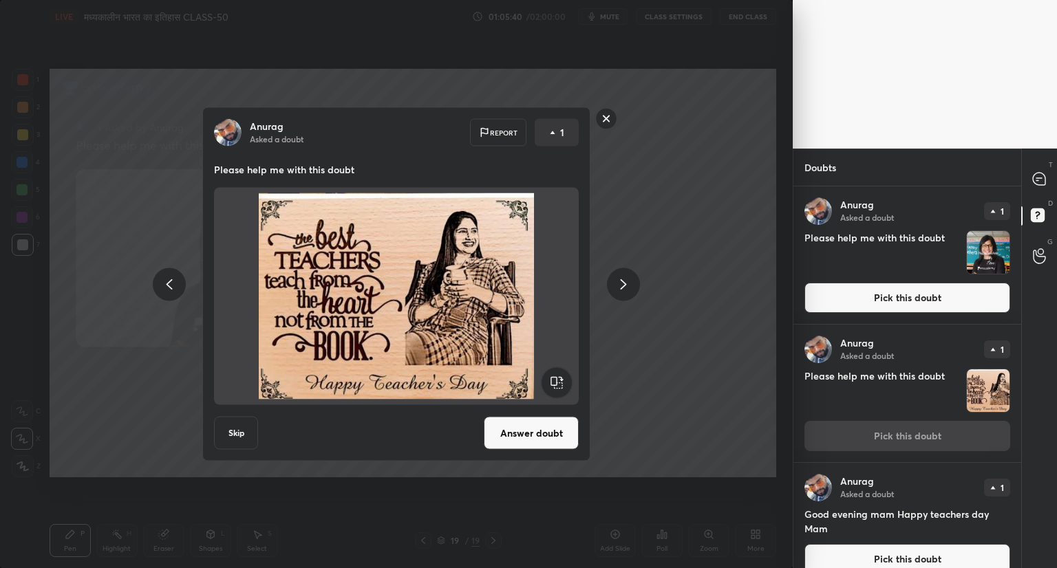
click at [548, 440] on button "Answer doubt" at bounding box center [531, 433] width 95 height 33
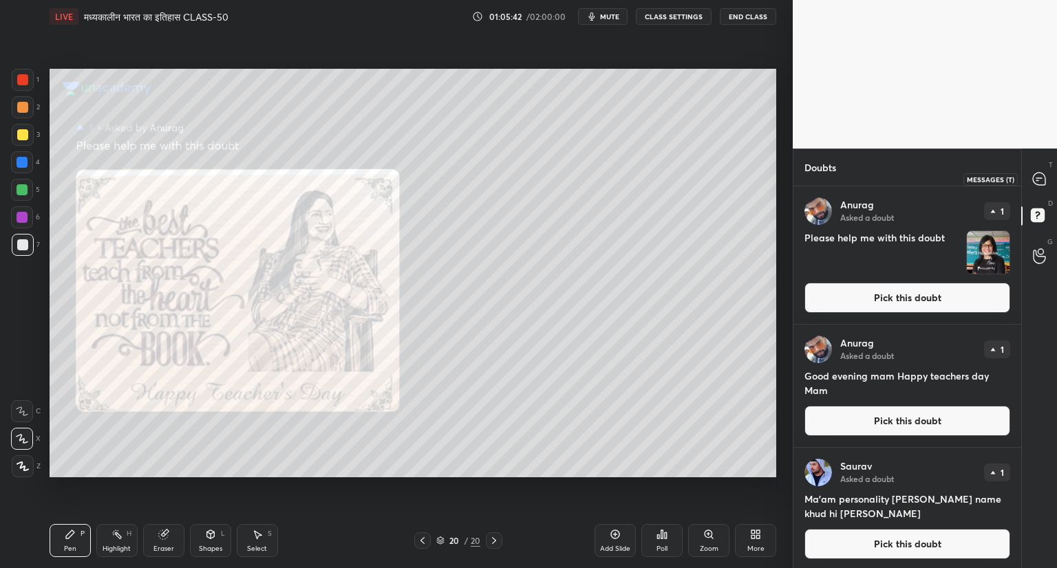
click at [1042, 179] on icon at bounding box center [1038, 179] width 12 height 12
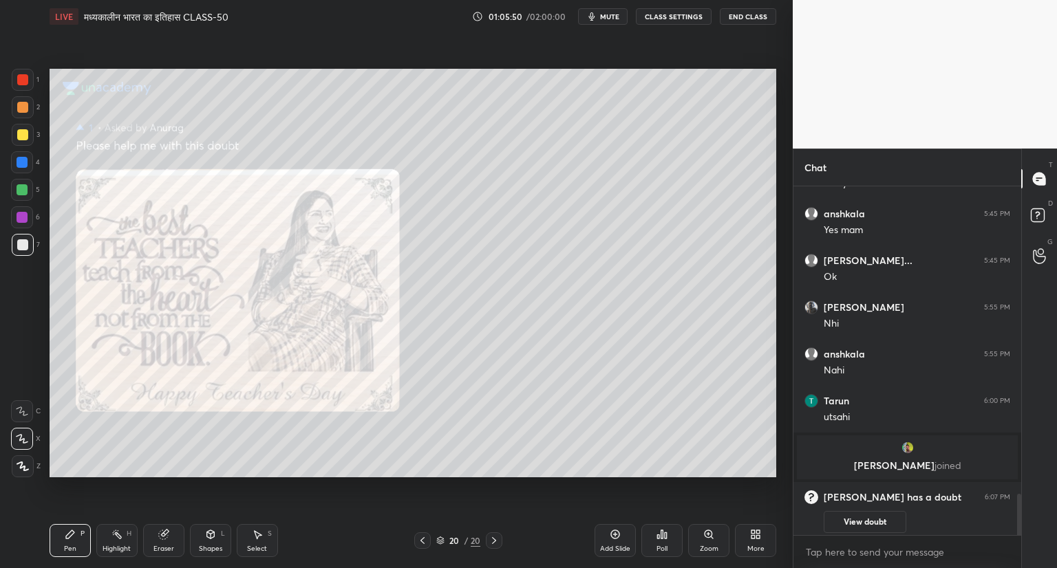
scroll to position [3081, 0]
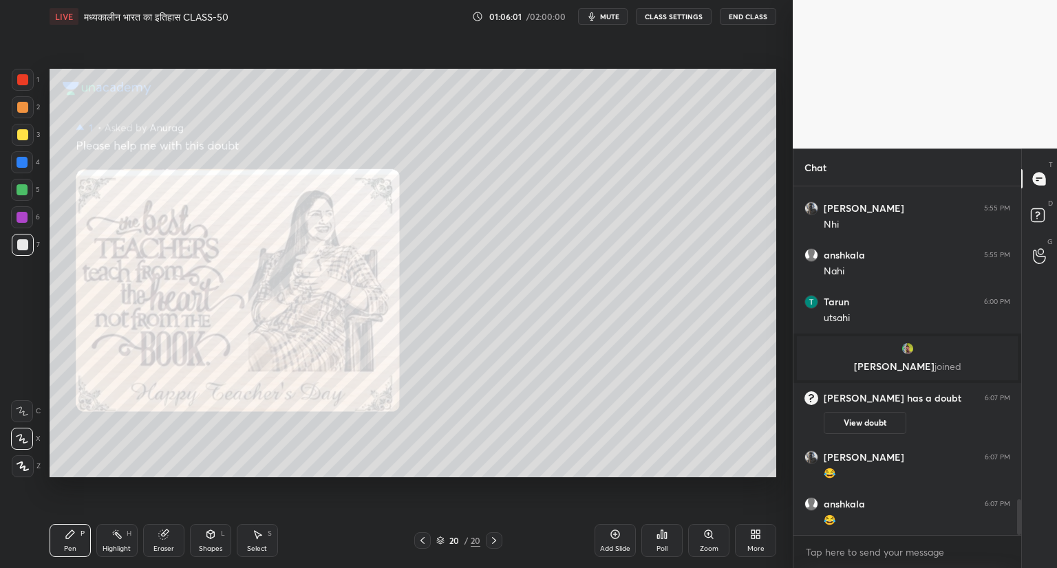
click at [424, 537] on icon at bounding box center [422, 540] width 11 height 11
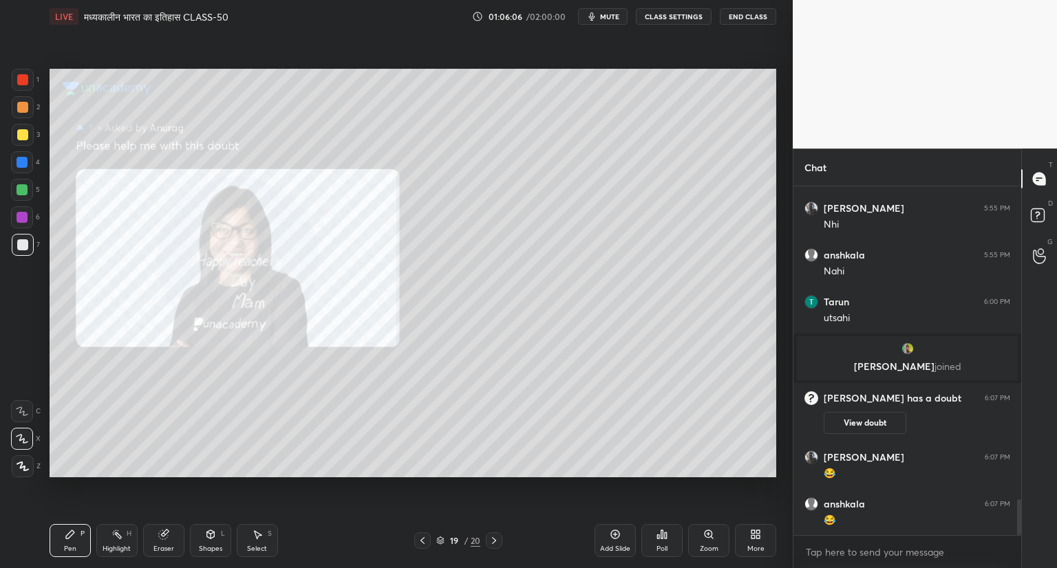
click at [711, 533] on icon at bounding box center [708, 534] width 8 height 8
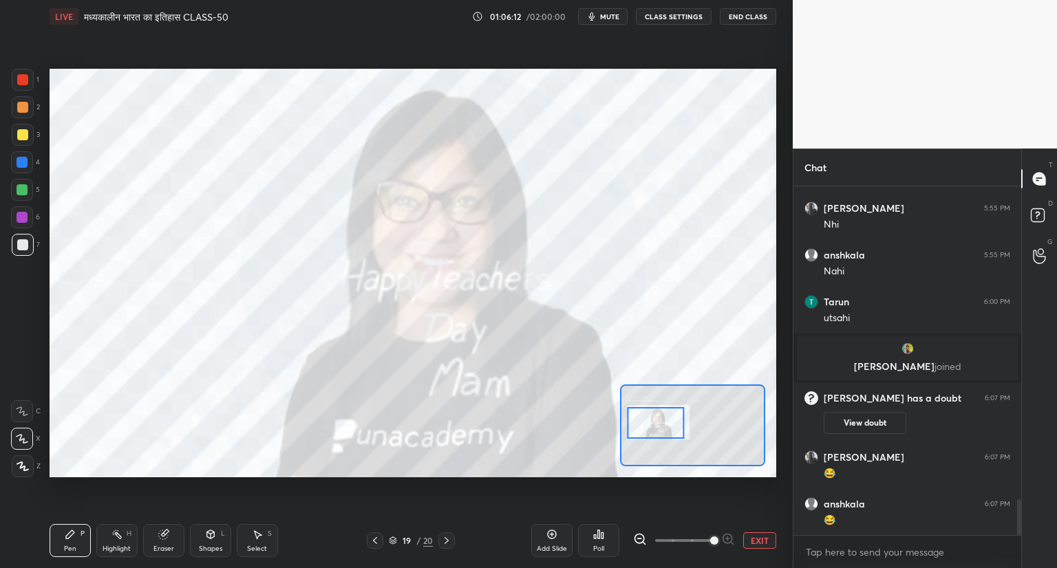
click at [762, 537] on button "EXIT" at bounding box center [759, 540] width 33 height 17
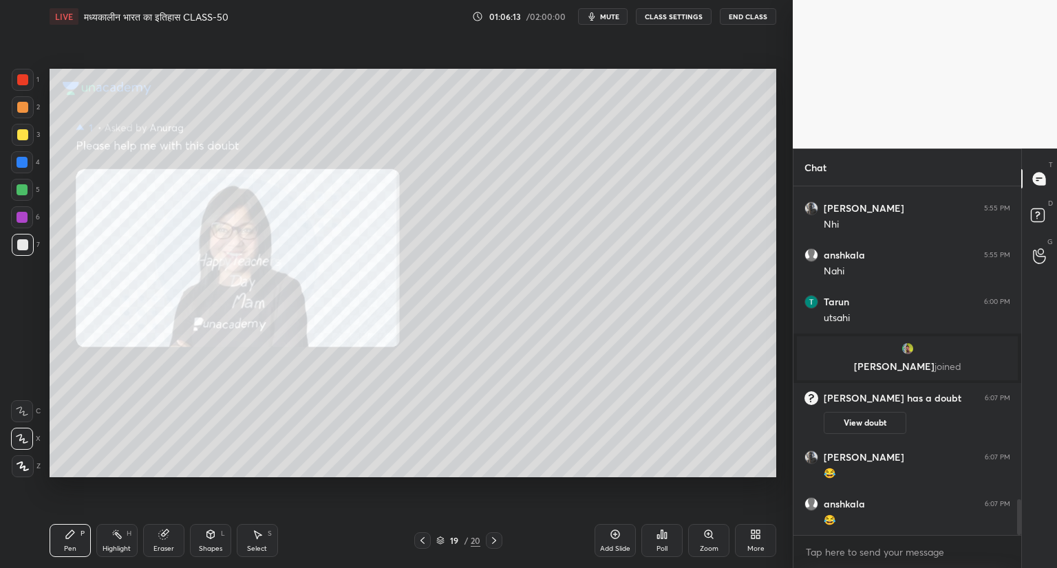
click at [495, 537] on icon at bounding box center [493, 540] width 11 height 11
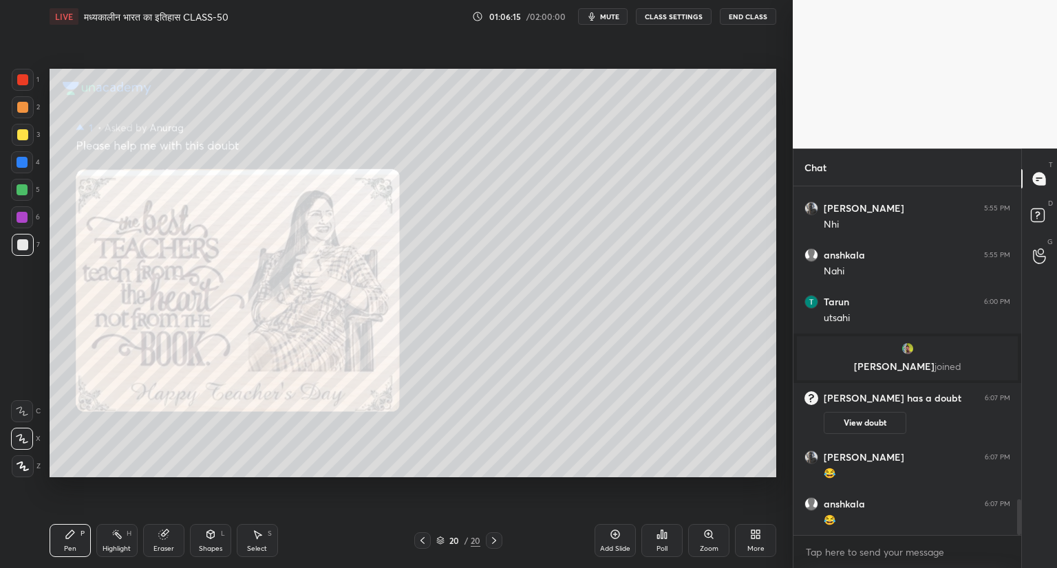
click at [498, 541] on icon at bounding box center [493, 540] width 11 height 11
click at [424, 540] on icon at bounding box center [422, 540] width 11 height 11
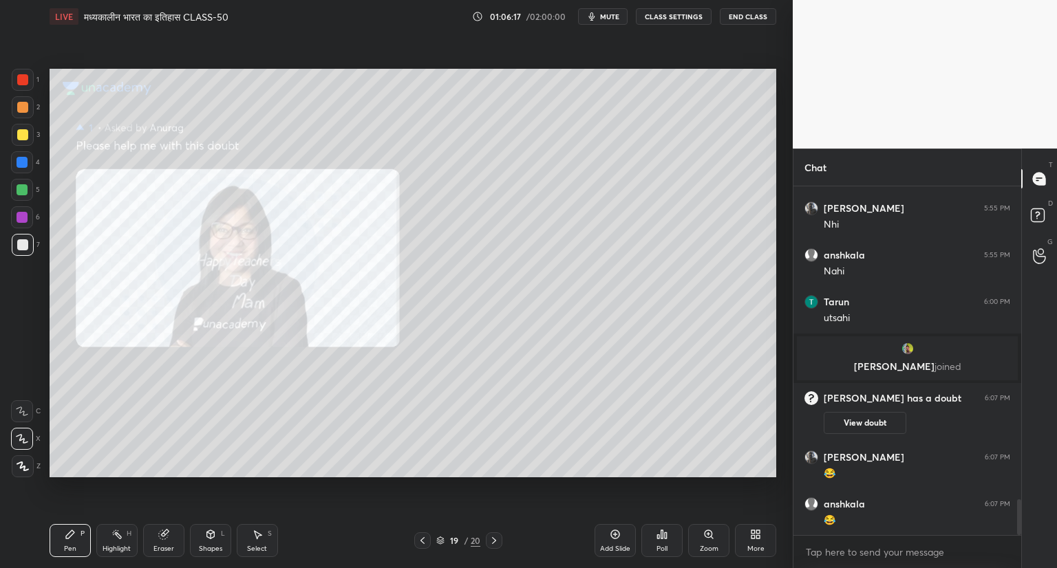
click at [424, 540] on icon at bounding box center [422, 540] width 11 height 11
click at [426, 541] on icon at bounding box center [422, 540] width 11 height 11
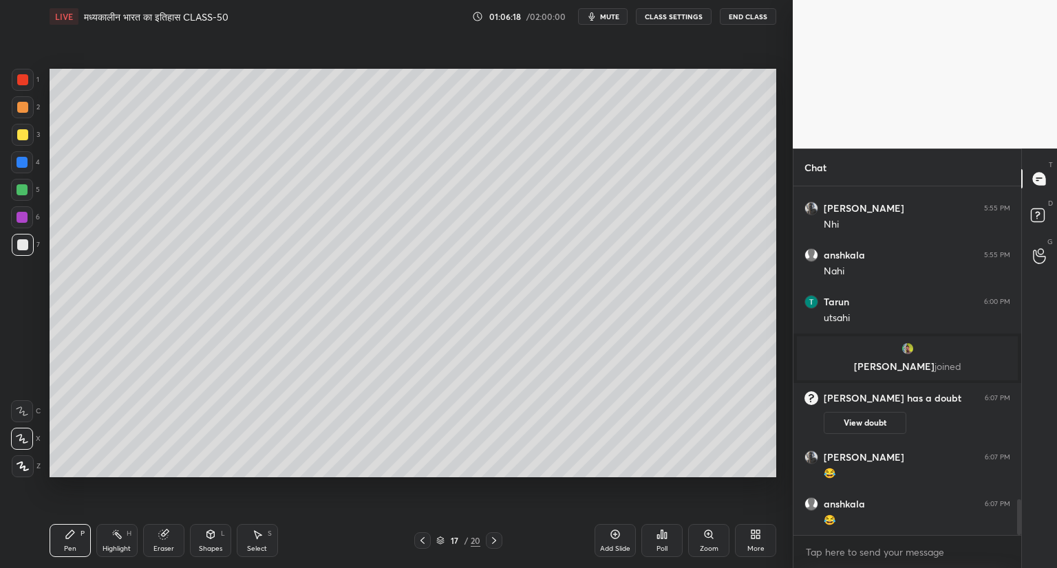
click at [492, 538] on icon at bounding box center [493, 540] width 11 height 11
click at [616, 19] on span "mute" at bounding box center [609, 17] width 19 height 10
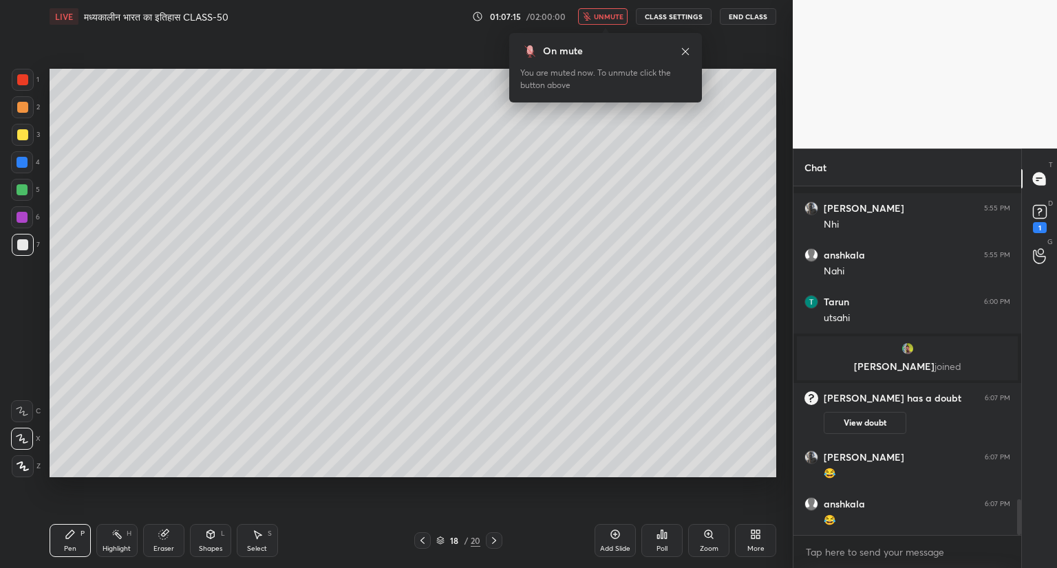
scroll to position [3141, 0]
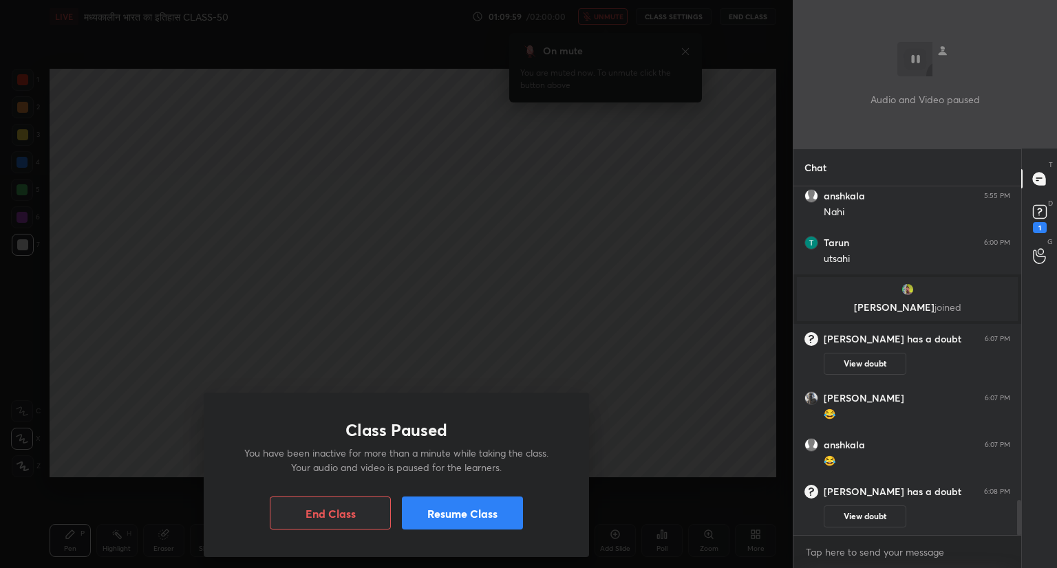
click at [468, 519] on button "Resume Class" at bounding box center [462, 513] width 121 height 33
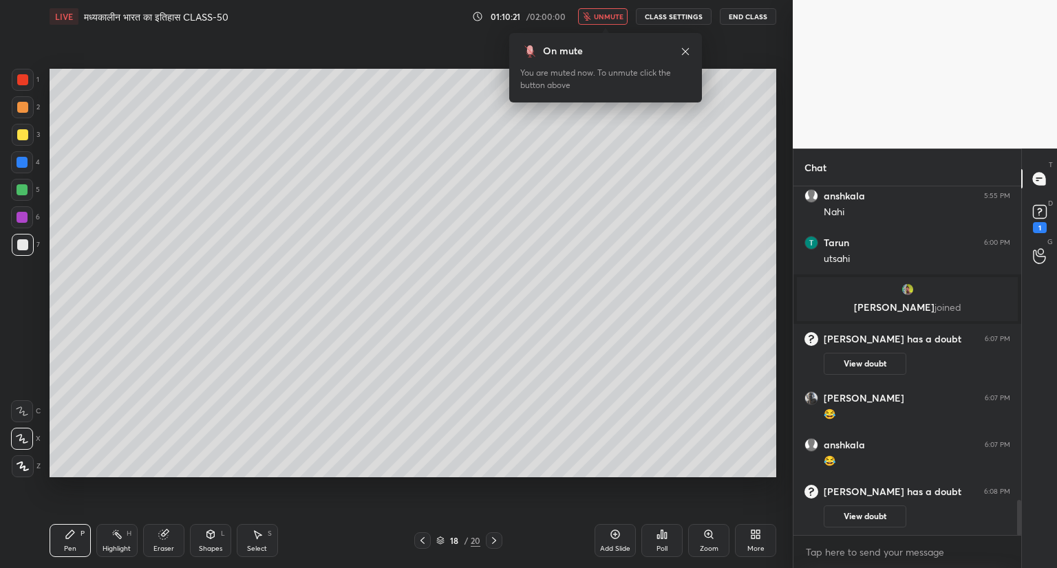
click at [621, 15] on span "unmute" at bounding box center [609, 17] width 30 height 10
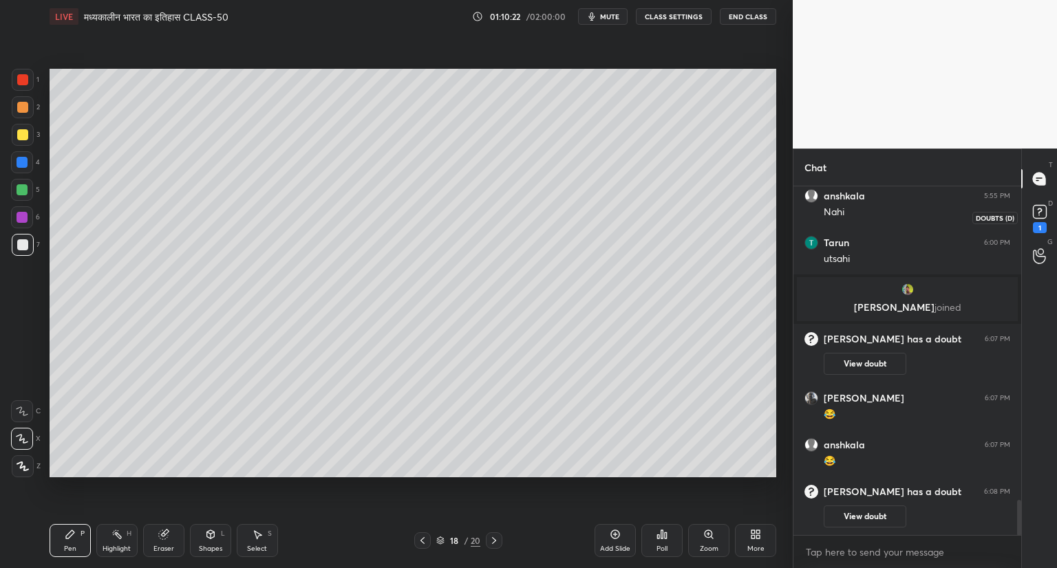
click at [1045, 213] on rect at bounding box center [1038, 212] width 13 height 13
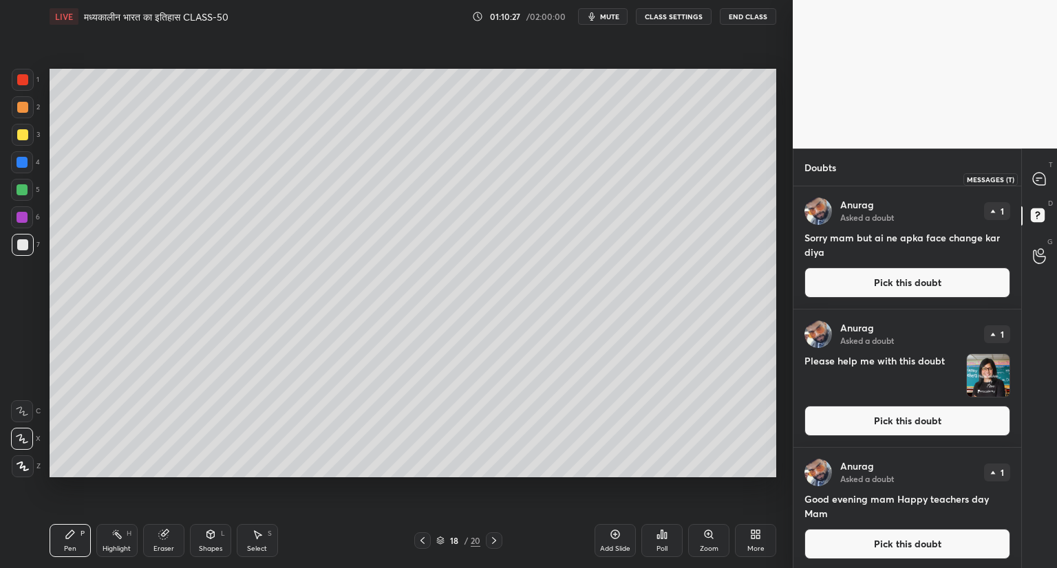
click at [1046, 180] on icon at bounding box center [1039, 179] width 14 height 14
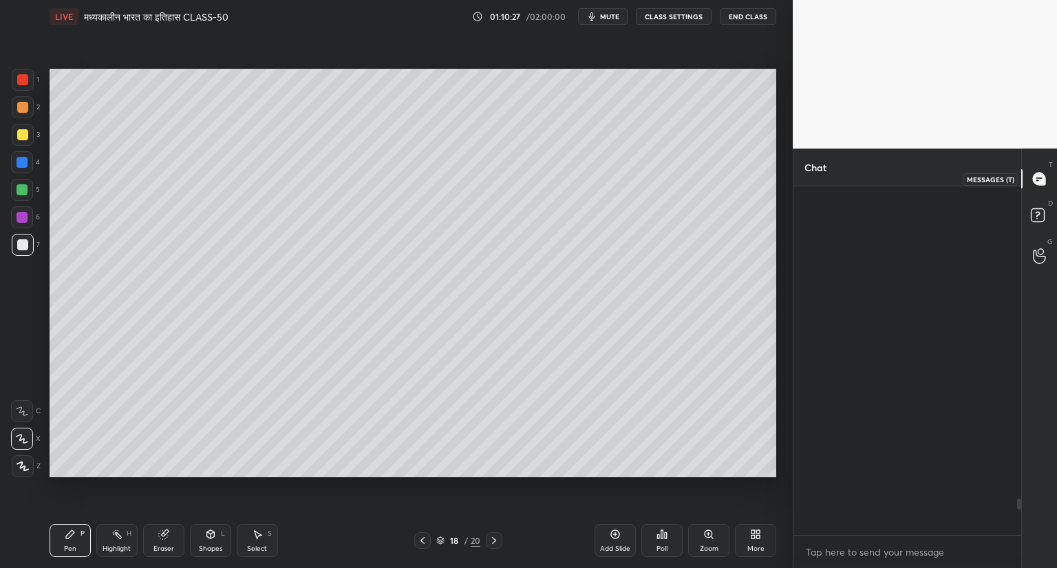
scroll to position [345, 224]
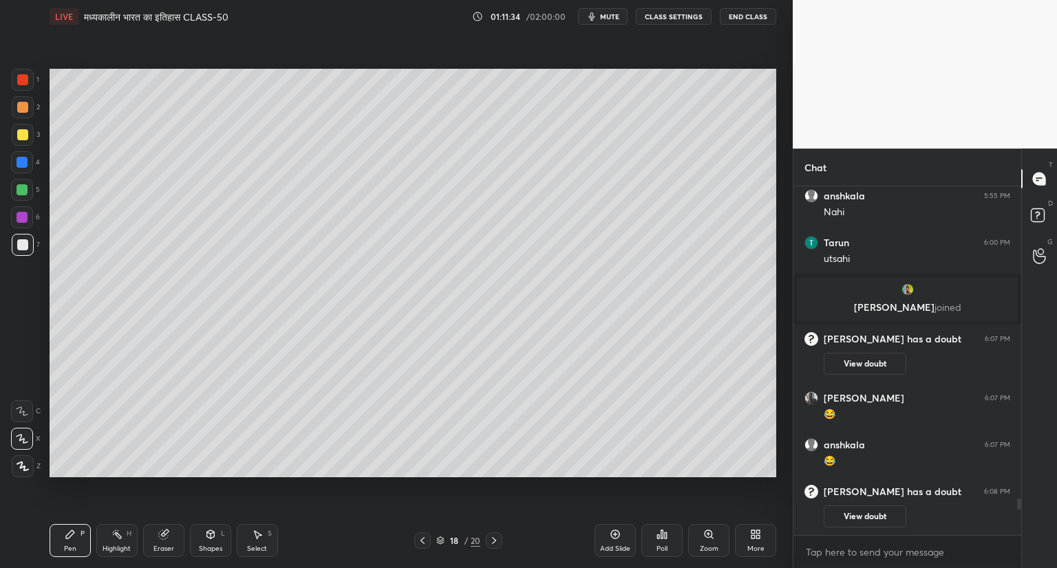
click at [164, 532] on icon at bounding box center [165, 533] width 8 height 7
click at [66, 532] on icon at bounding box center [70, 534] width 11 height 11
click at [613, 538] on icon at bounding box center [615, 534] width 9 height 9
click at [610, 530] on icon at bounding box center [614, 534] width 11 height 11
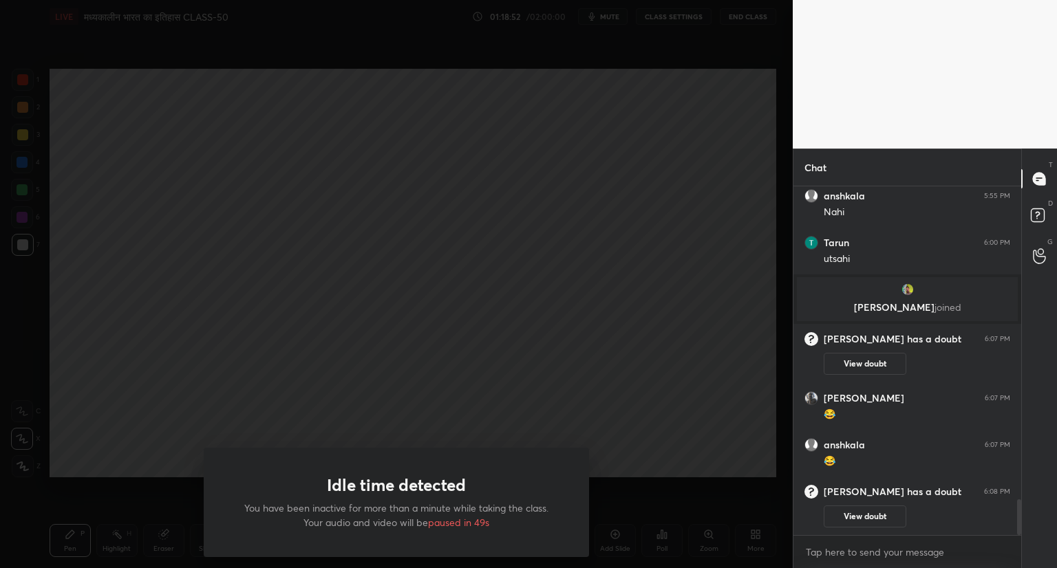
scroll to position [3042, 0]
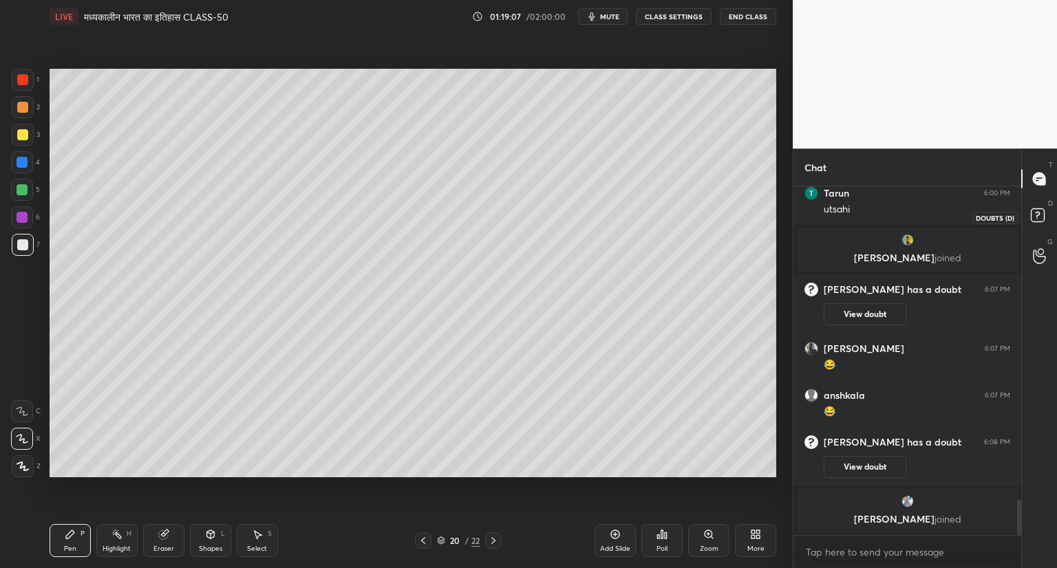
click at [1035, 210] on rect at bounding box center [1036, 215] width 13 height 13
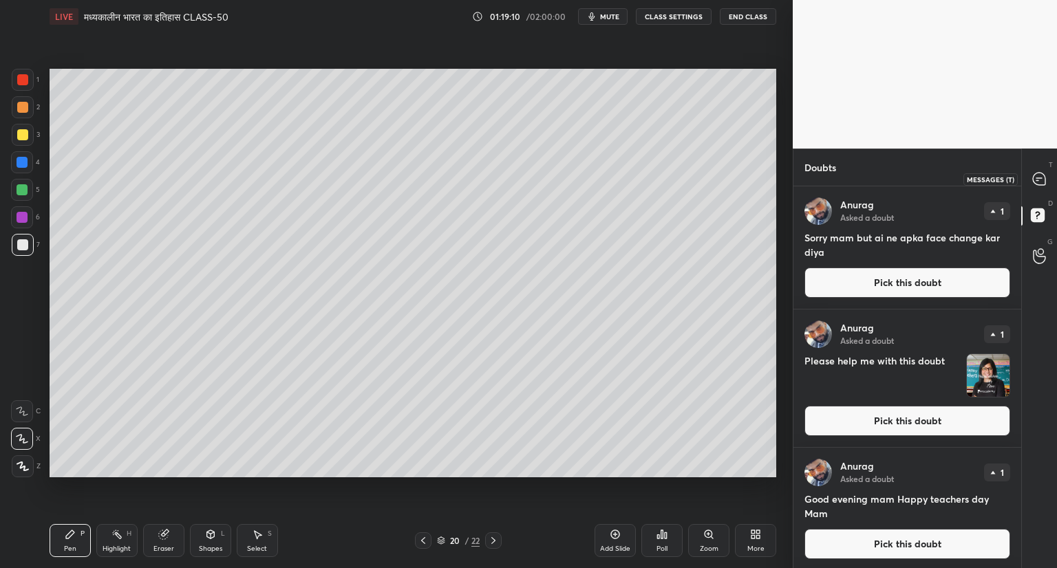
click at [1041, 175] on icon at bounding box center [1038, 179] width 12 height 12
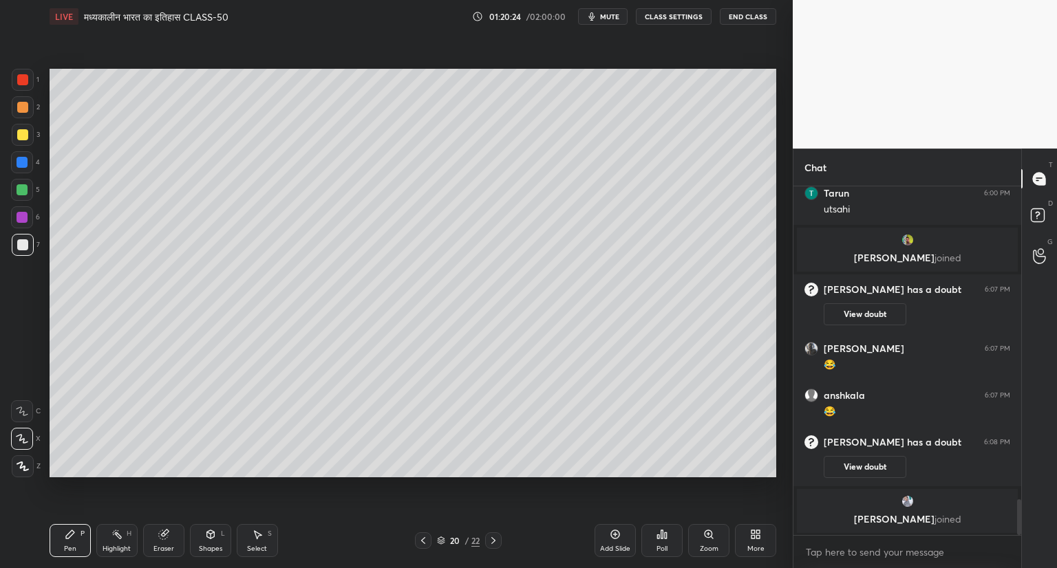
scroll to position [3064, 0]
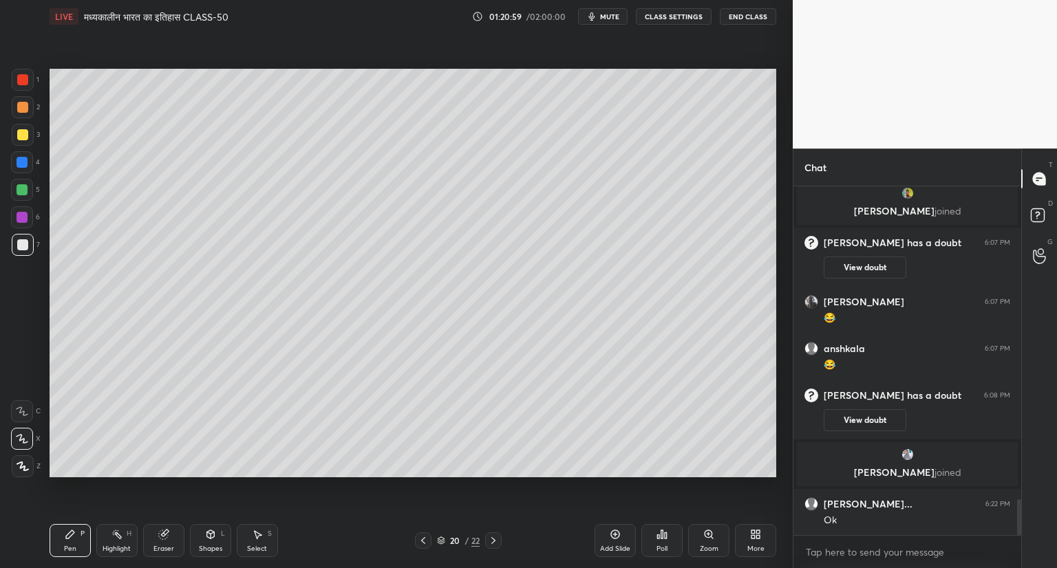
click at [616, 534] on icon at bounding box center [614, 534] width 11 height 11
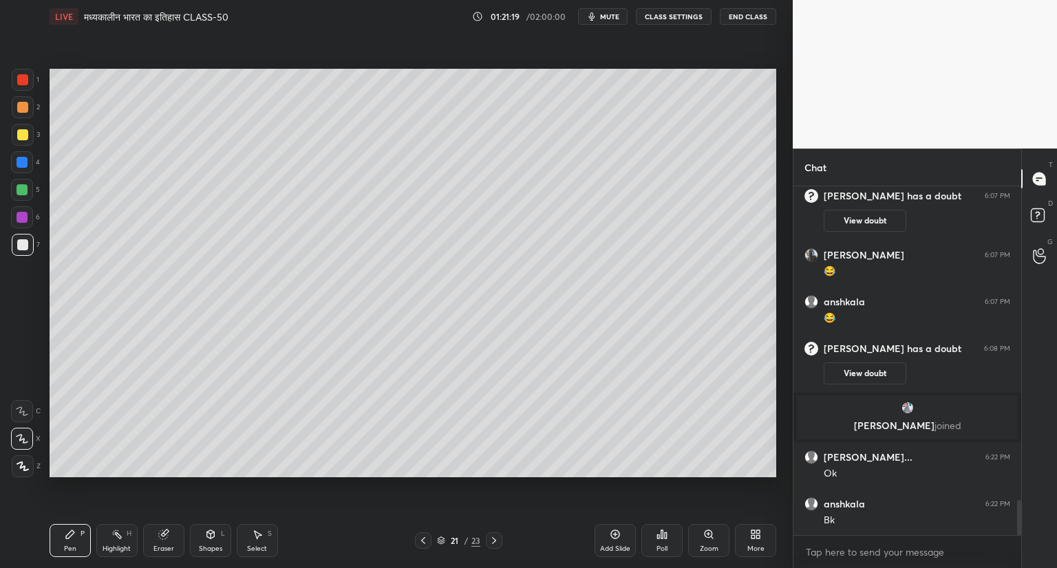
click at [424, 537] on icon at bounding box center [423, 540] width 4 height 7
click at [493, 542] on icon at bounding box center [494, 540] width 4 height 7
click at [420, 536] on icon at bounding box center [423, 540] width 11 height 11
click at [495, 540] on icon at bounding box center [493, 540] width 11 height 11
click at [618, 535] on icon at bounding box center [614, 534] width 11 height 11
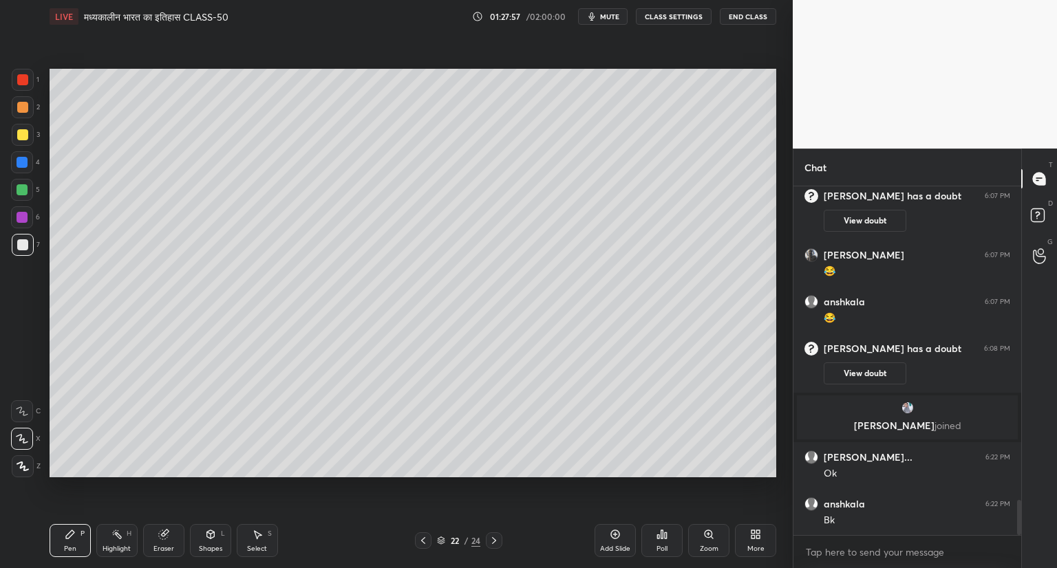
click at [779, 268] on div "Setting up your live class Poll for secs No correct answer Start poll" at bounding box center [412, 273] width 737 height 480
click at [615, 533] on icon at bounding box center [615, 534] width 4 height 4
click at [618, 531] on icon at bounding box center [614, 534] width 11 height 11
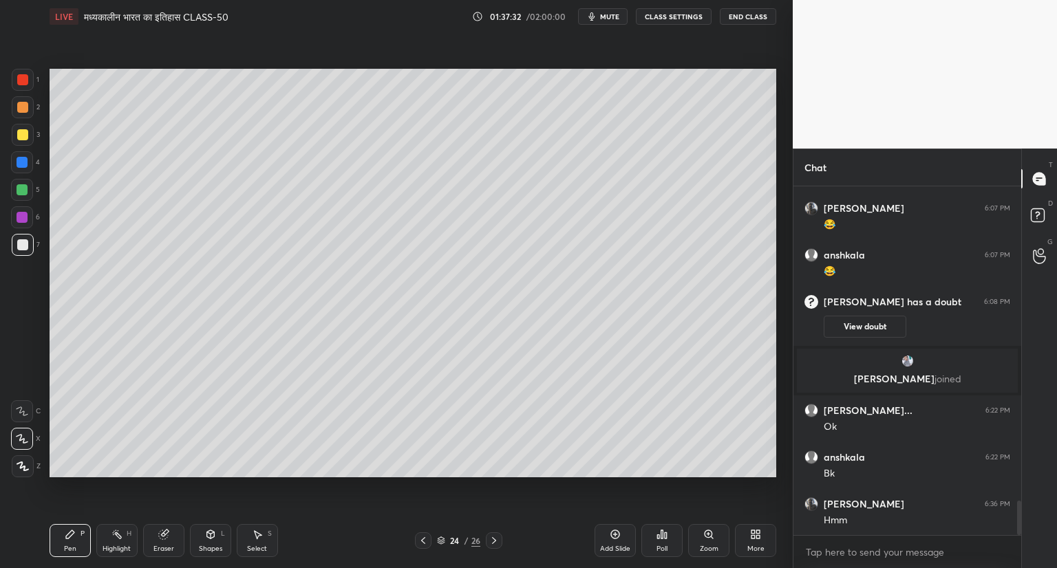
click at [614, 534] on icon at bounding box center [615, 534] width 4 height 4
click at [611, 535] on icon at bounding box center [614, 534] width 11 height 11
click at [615, 531] on icon at bounding box center [615, 534] width 9 height 9
click at [614, 531] on icon at bounding box center [615, 534] width 9 height 9
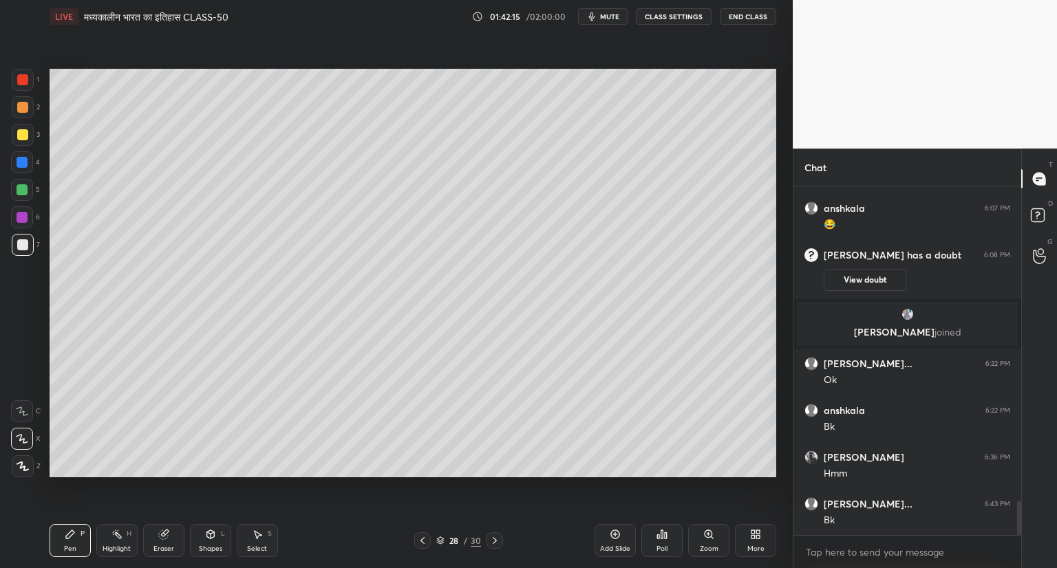
click at [424, 541] on icon at bounding box center [422, 540] width 11 height 11
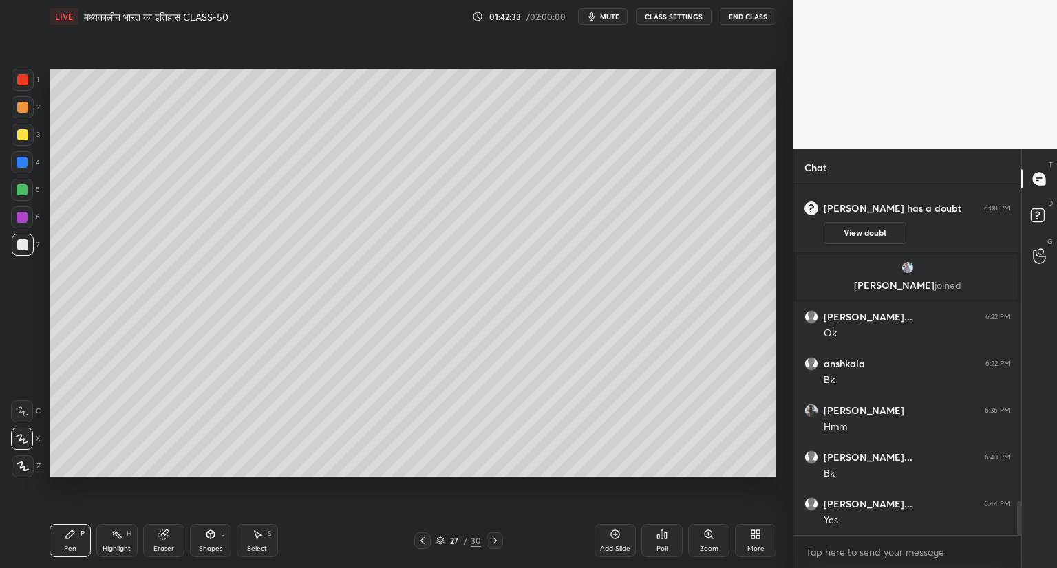
click at [490, 540] on icon at bounding box center [494, 540] width 11 height 11
click at [717, 479] on div "Setting up your live class Poll for secs No correct answer Start poll" at bounding box center [412, 273] width 737 height 480
click at [613, 532] on icon at bounding box center [614, 534] width 11 height 11
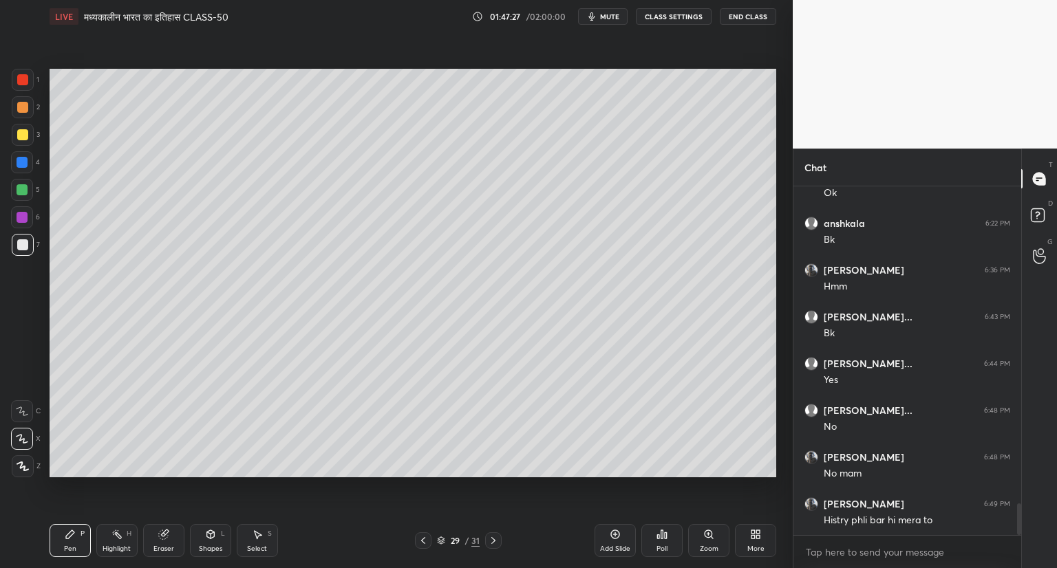
scroll to position [3463, 0]
click at [616, 533] on icon at bounding box center [614, 534] width 11 height 11
click at [531, 488] on div "Setting up your live class Poll for secs No correct answer Start poll" at bounding box center [412, 273] width 737 height 480
click at [548, 482] on div "Setting up your live class Poll for secs No correct answer Start poll" at bounding box center [412, 273] width 737 height 480
click at [553, 479] on div "Setting up your live class Poll for secs No correct answer Start poll" at bounding box center [412, 273] width 737 height 480
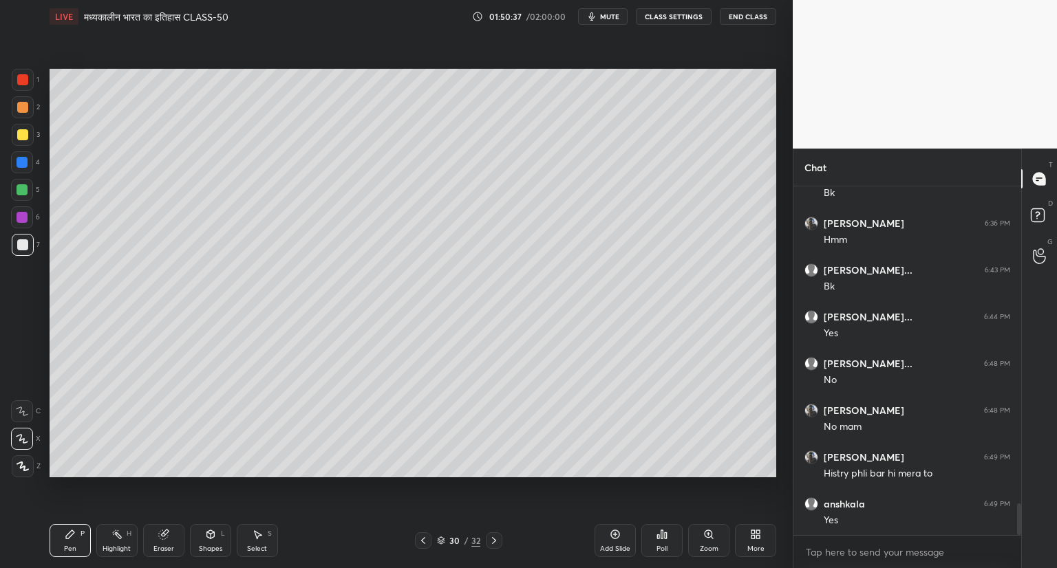
click at [615, 530] on icon at bounding box center [615, 534] width 9 height 9
click at [614, 529] on icon at bounding box center [614, 534] width 11 height 11
click at [617, 536] on icon at bounding box center [614, 534] width 11 height 11
click at [618, 534] on icon at bounding box center [614, 534] width 11 height 11
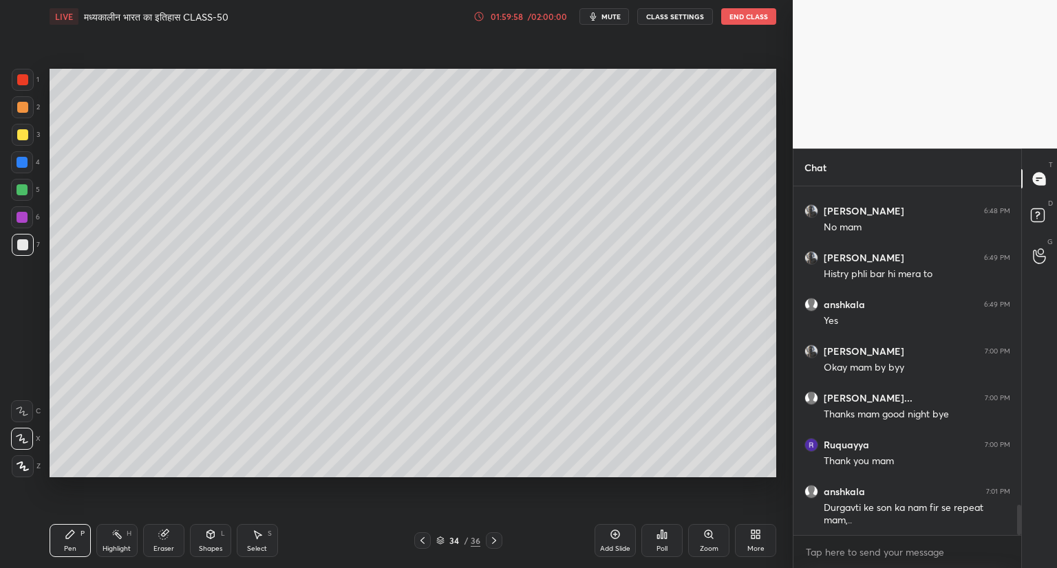
scroll to position [3721, 0]
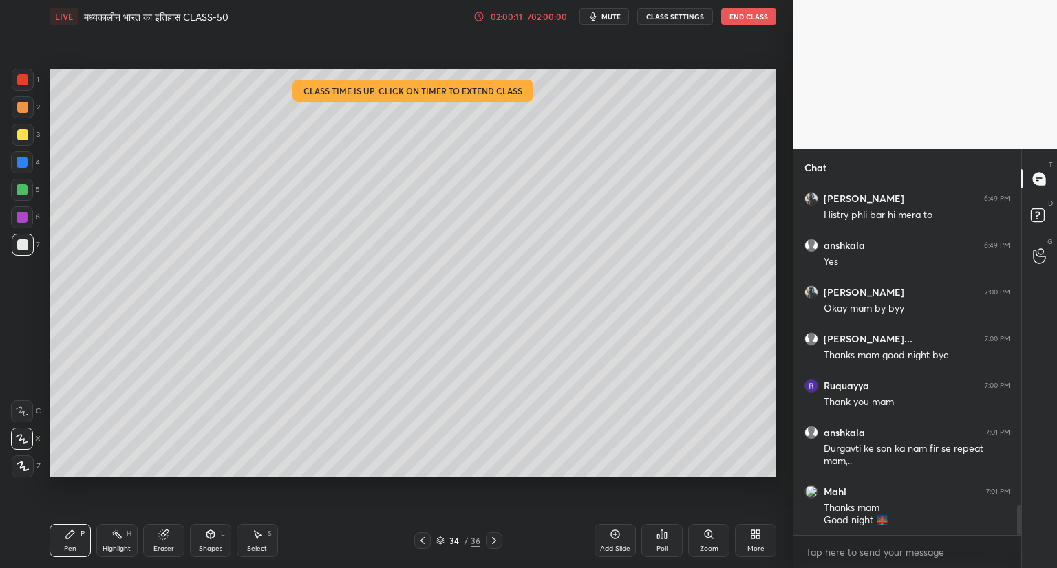
click at [751, 12] on button "End Class" at bounding box center [748, 16] width 55 height 17
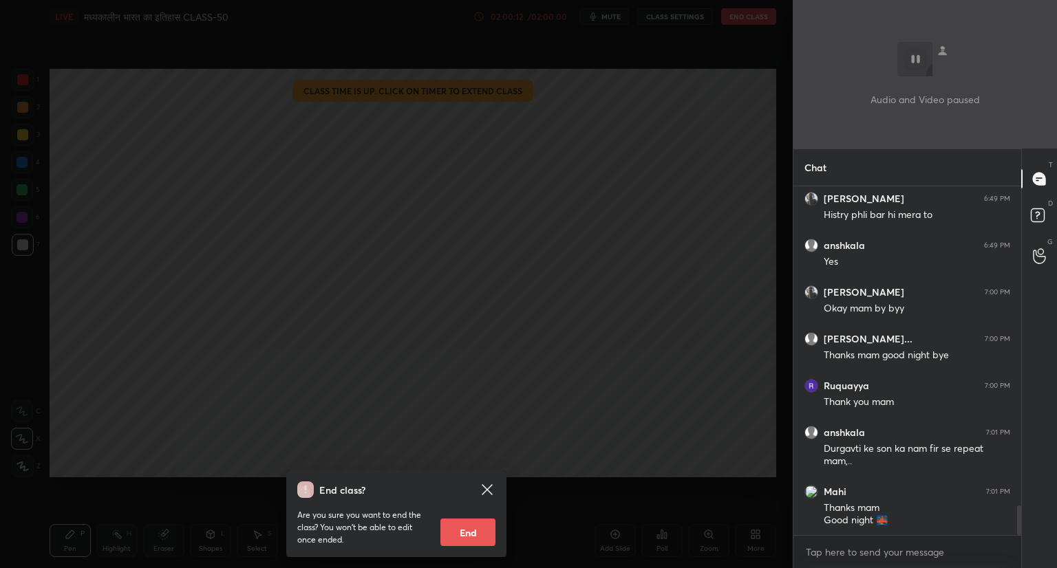
click at [473, 532] on button "End" at bounding box center [467, 533] width 55 height 28
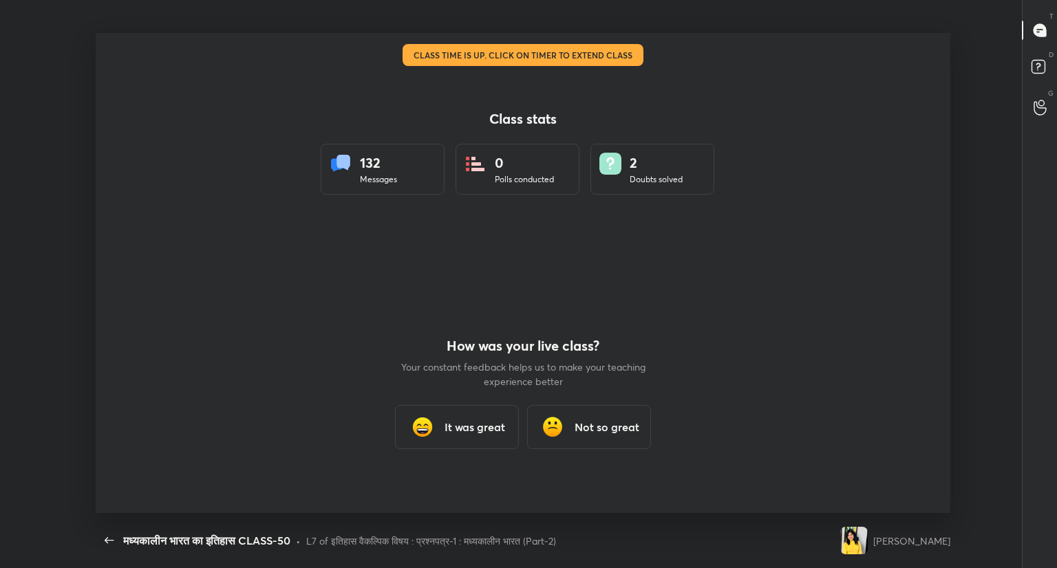
scroll to position [68302, 67738]
